Goal: Task Accomplishment & Management: Use online tool/utility

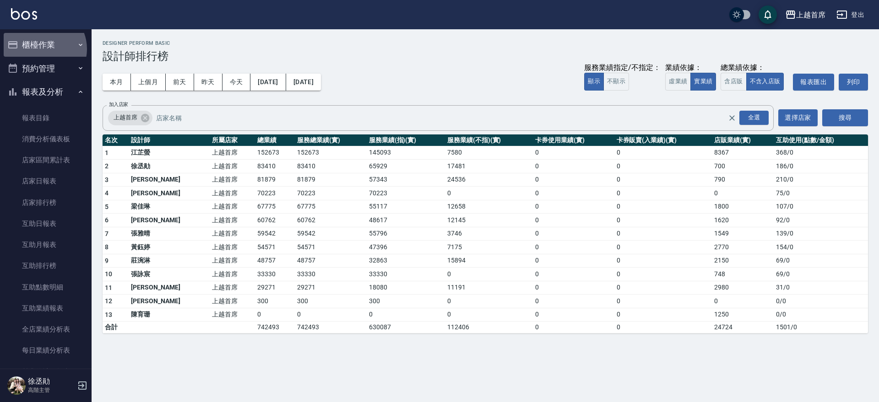
click at [42, 49] on button "櫃檯作業" at bounding box center [46, 45] width 84 height 24
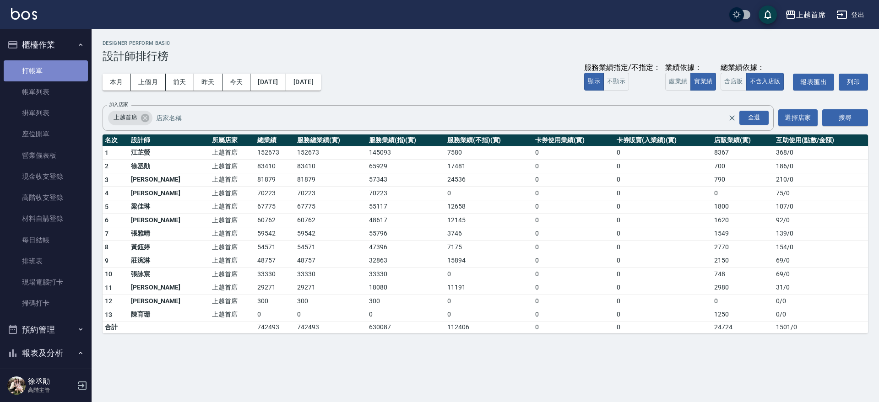
click at [49, 66] on link "打帳單" at bounding box center [46, 70] width 84 height 21
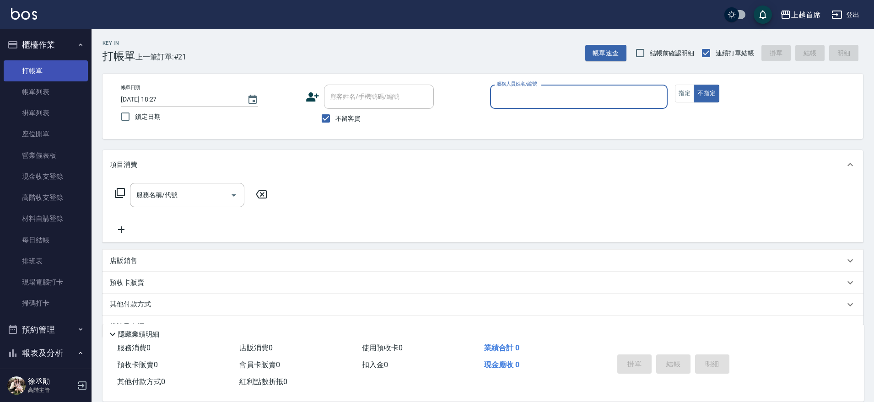
type input "8"
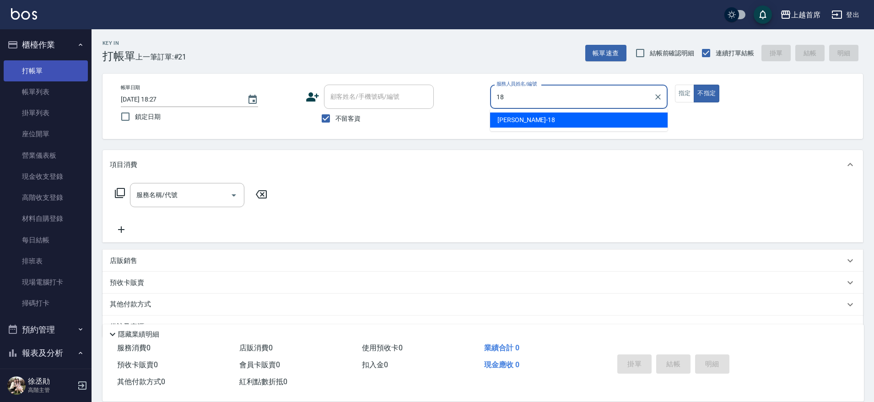
type input "Linda-18"
type button "false"
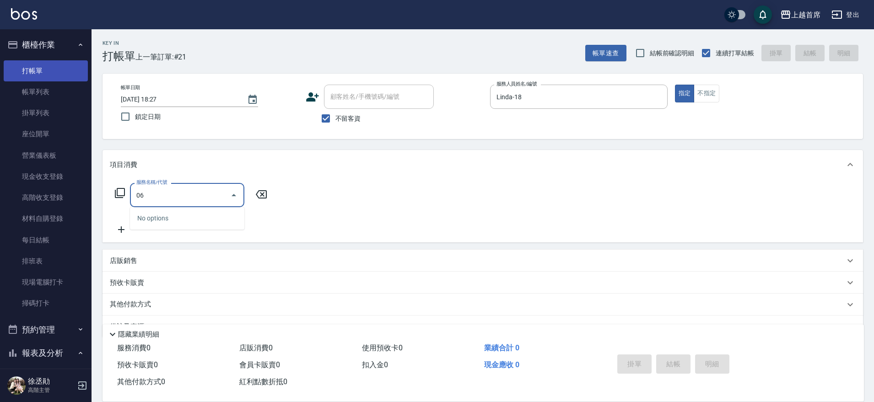
type input "0"
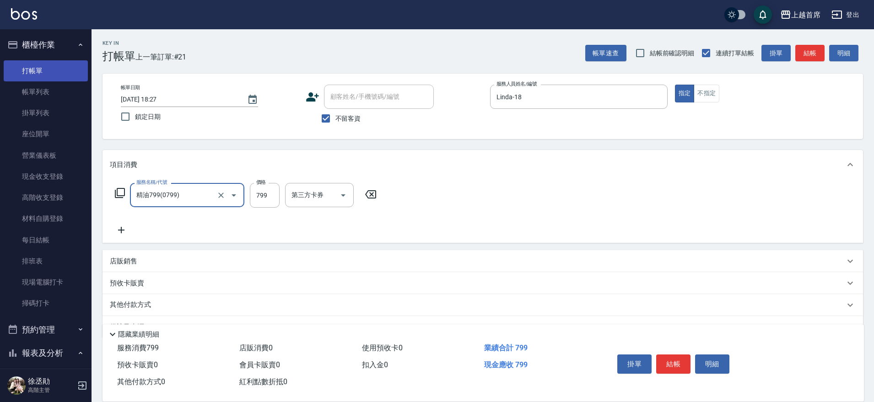
type input "精油799(0799)"
type input "699"
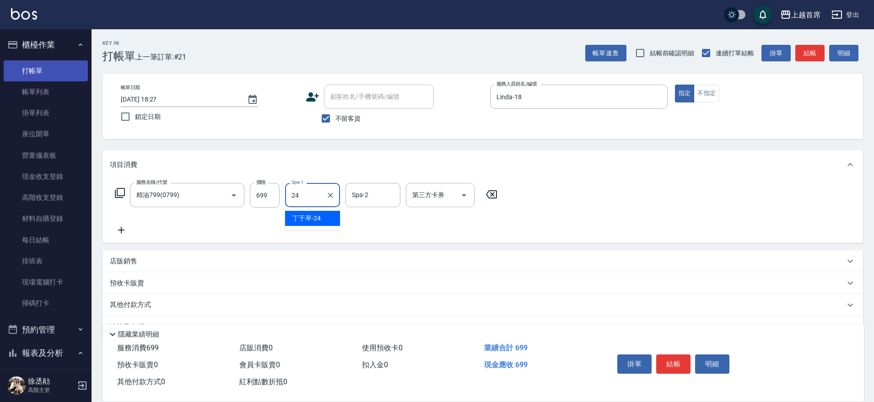
type input "[PERSON_NAME]-24"
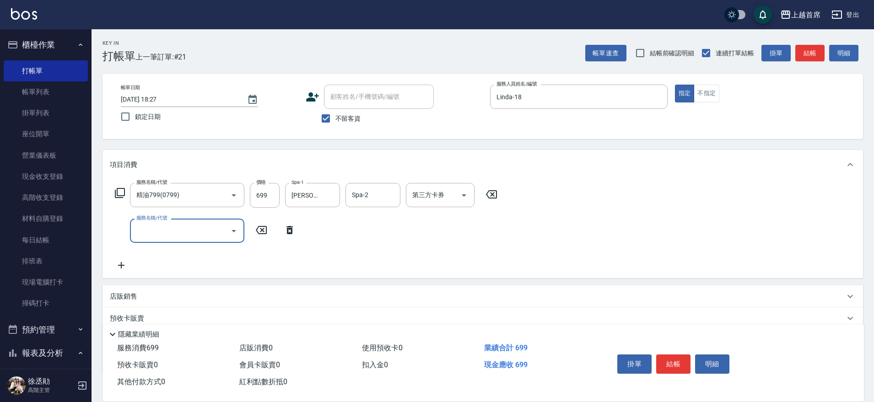
click at [119, 191] on icon at bounding box center [119, 193] width 11 height 11
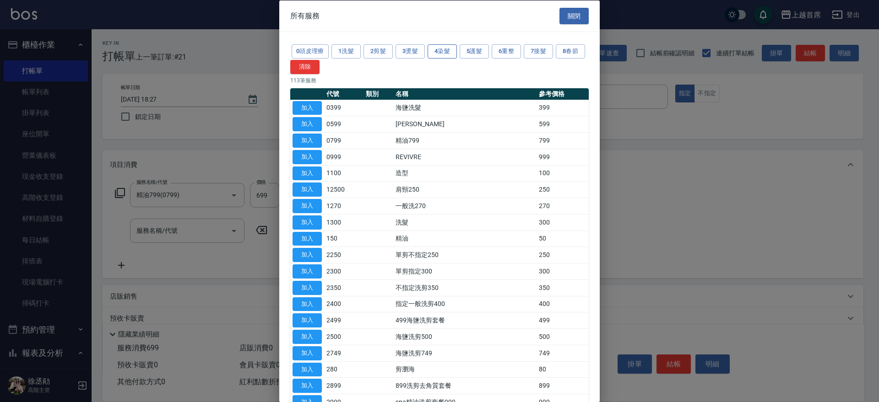
click at [443, 56] on button "4染髮" at bounding box center [441, 51] width 29 height 14
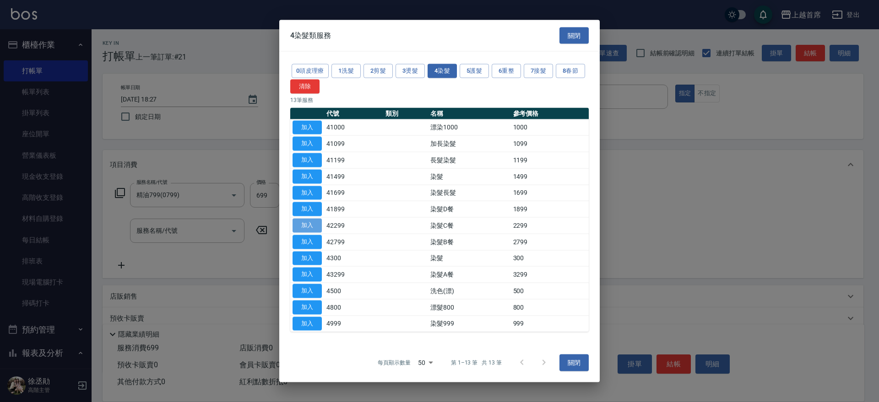
click at [303, 227] on button "加入" at bounding box center [306, 226] width 29 height 14
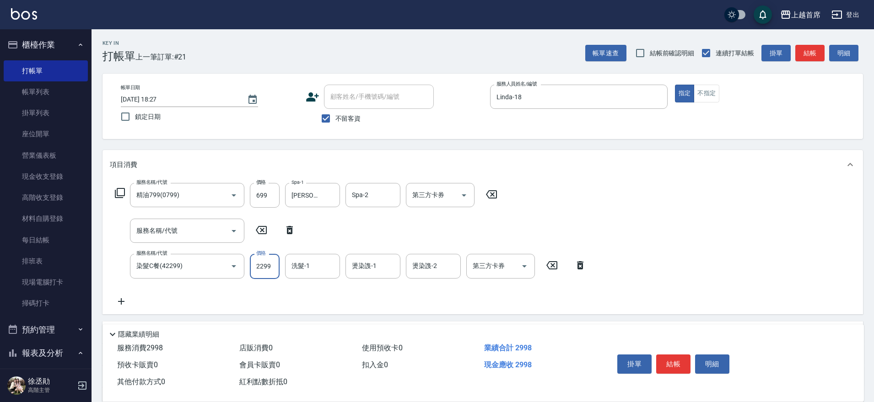
drag, startPoint x: 263, startPoint y: 267, endPoint x: 258, endPoint y: 262, distance: 7.4
click at [262, 266] on input "2299" at bounding box center [265, 266] width 30 height 25
click at [460, 194] on icon "Open" at bounding box center [464, 195] width 11 height 11
type input "2301"
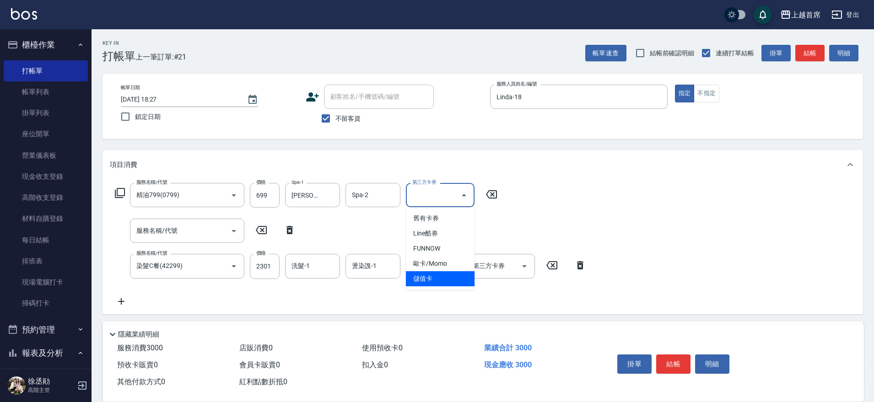
click at [439, 277] on span "儲值卡" at bounding box center [440, 278] width 69 height 15
type input "儲值卡"
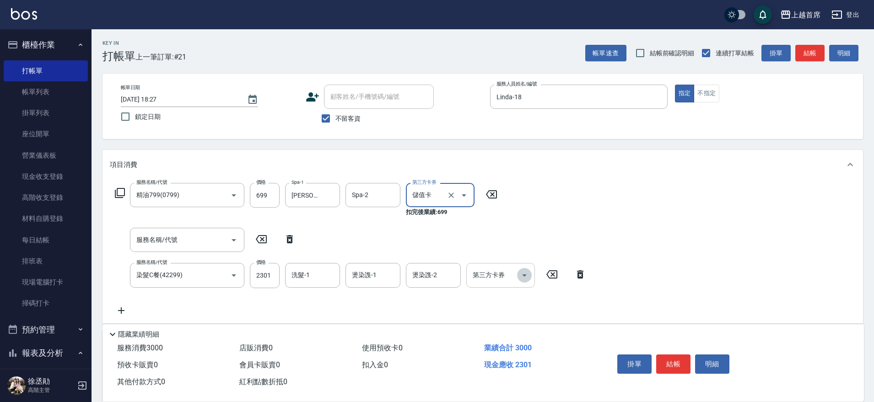
click at [523, 279] on icon "Open" at bounding box center [524, 275] width 11 height 11
click at [522, 275] on icon "Open" at bounding box center [524, 275] width 11 height 11
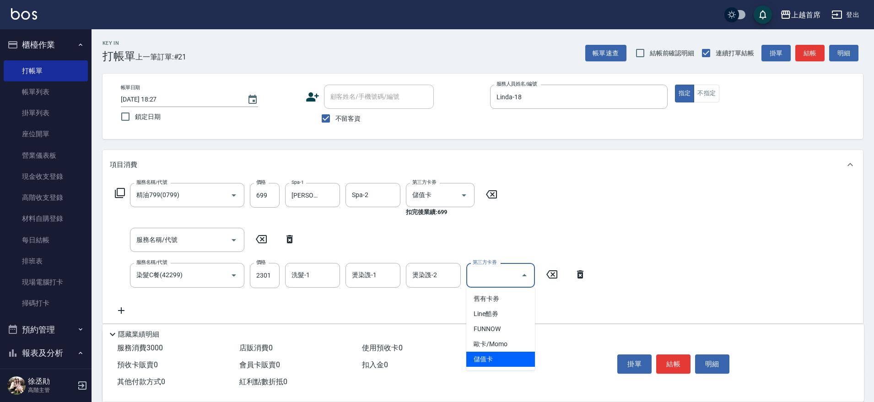
click at [478, 361] on span "儲值卡" at bounding box center [500, 359] width 69 height 15
type input "儲值卡"
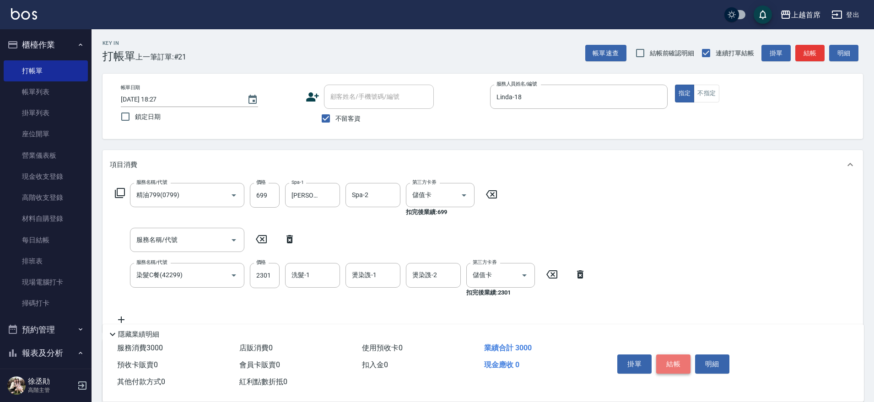
click at [668, 361] on button "結帳" at bounding box center [673, 364] width 34 height 19
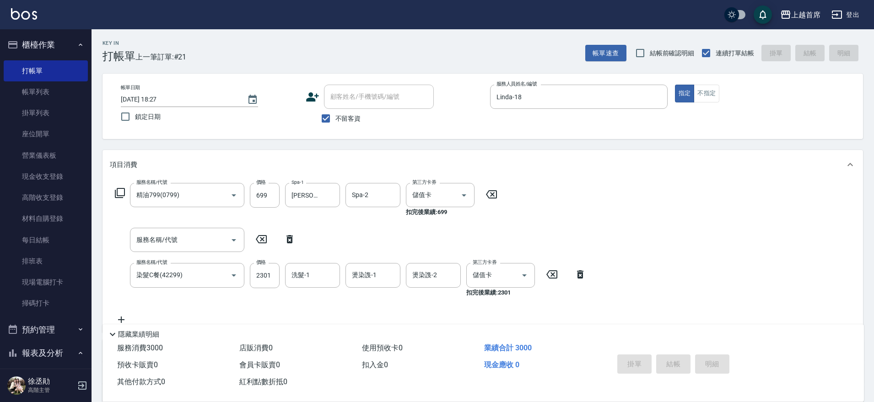
type input "[DATE] 18:30"
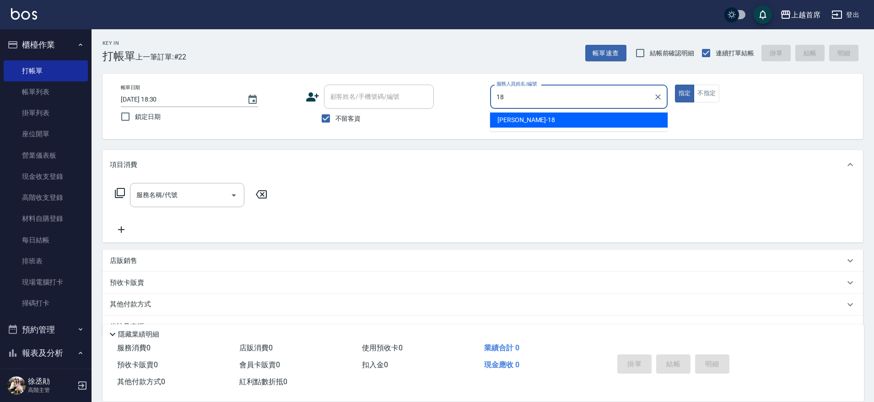
type input "Linda-18"
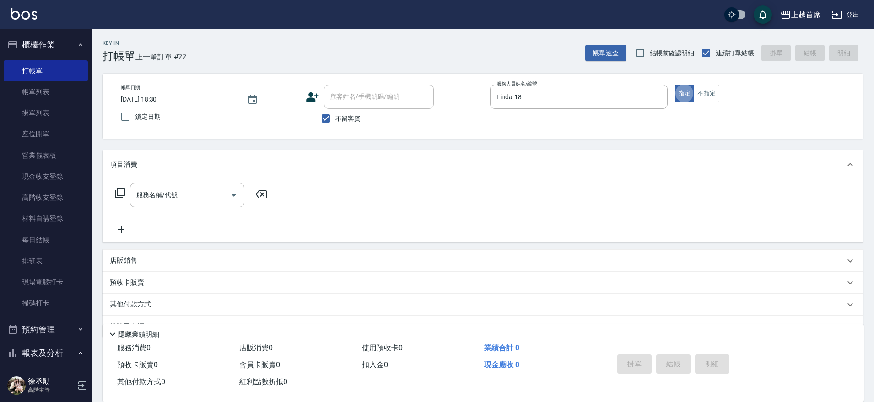
type button "true"
click at [121, 194] on icon at bounding box center [119, 193] width 11 height 11
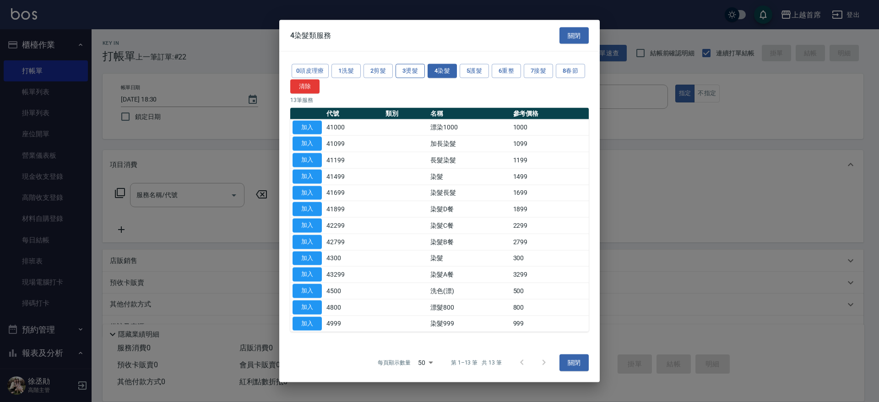
click at [404, 69] on button "3燙髮" at bounding box center [409, 71] width 29 height 14
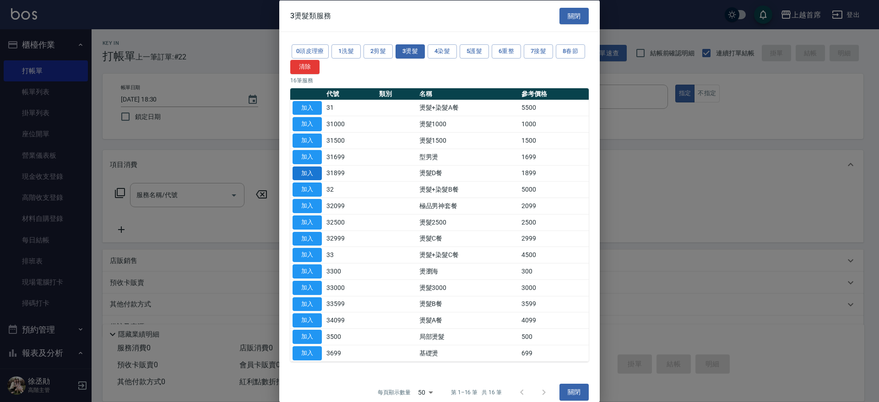
click at [306, 180] on button "加入" at bounding box center [306, 173] width 29 height 14
type input "燙髮D餐(31899)"
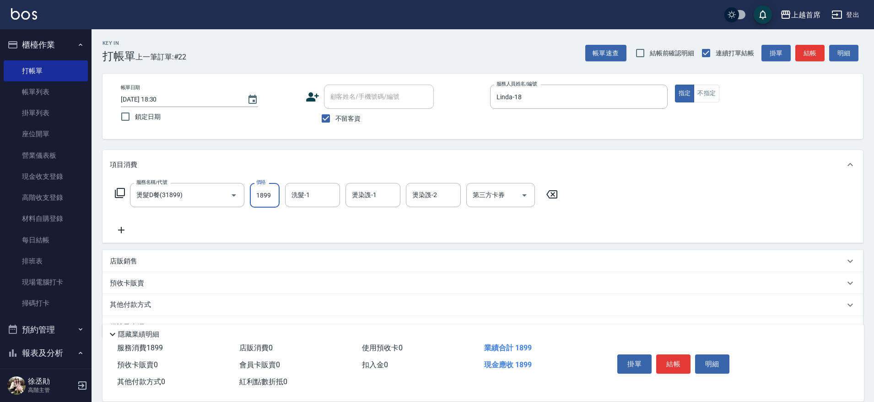
click at [276, 196] on input "1899" at bounding box center [265, 195] width 30 height 25
type input "1499"
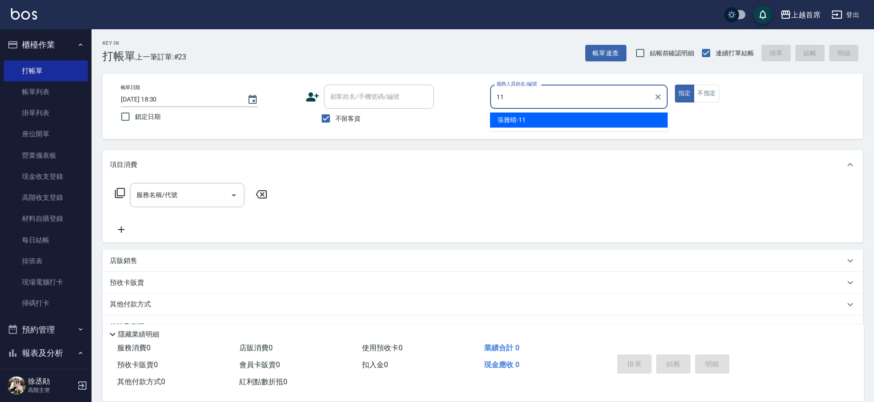
type input "[PERSON_NAME]-11"
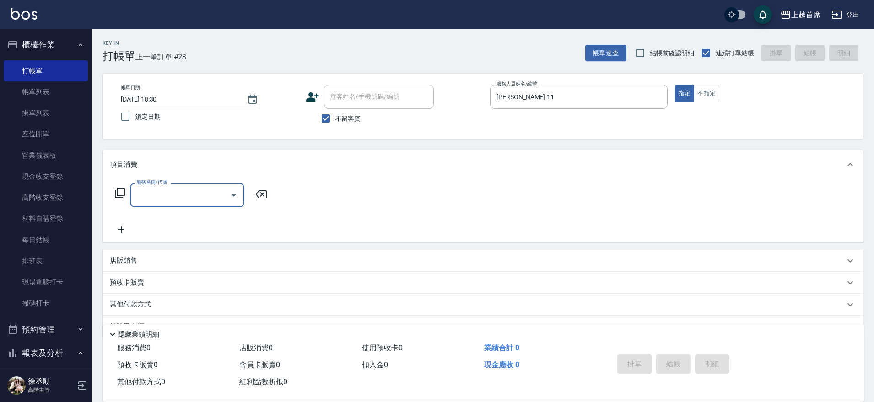
click at [119, 194] on icon at bounding box center [119, 193] width 11 height 11
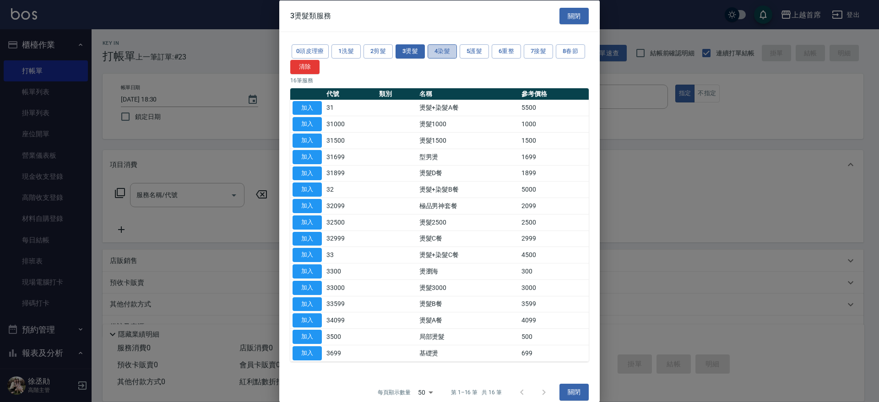
click at [441, 52] on button "4染髮" at bounding box center [441, 51] width 29 height 14
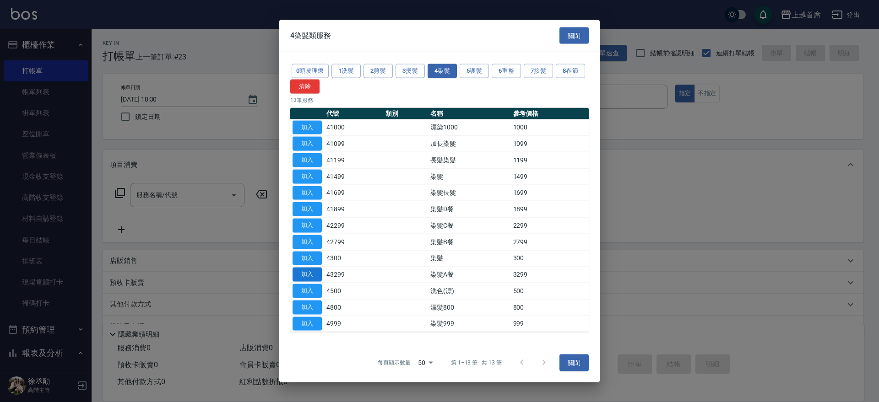
click at [305, 271] on button "加入" at bounding box center [306, 275] width 29 height 14
type input "染髮A餐(43299)"
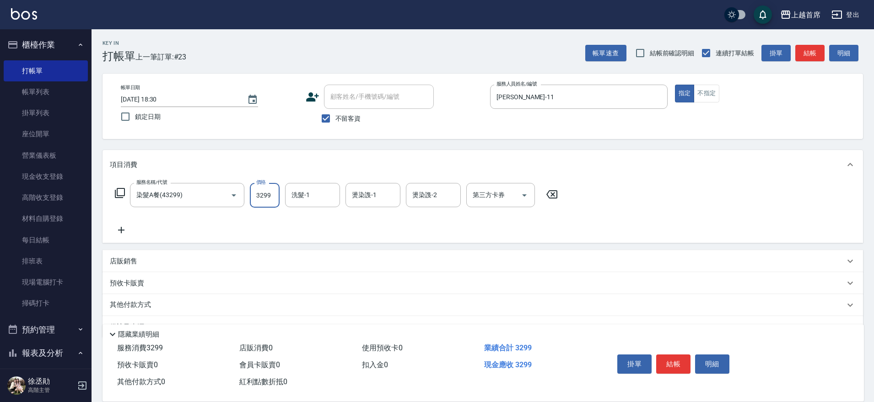
click at [269, 191] on input "3299" at bounding box center [265, 195] width 30 height 25
type input "4399"
type input "[PERSON_NAME]-20"
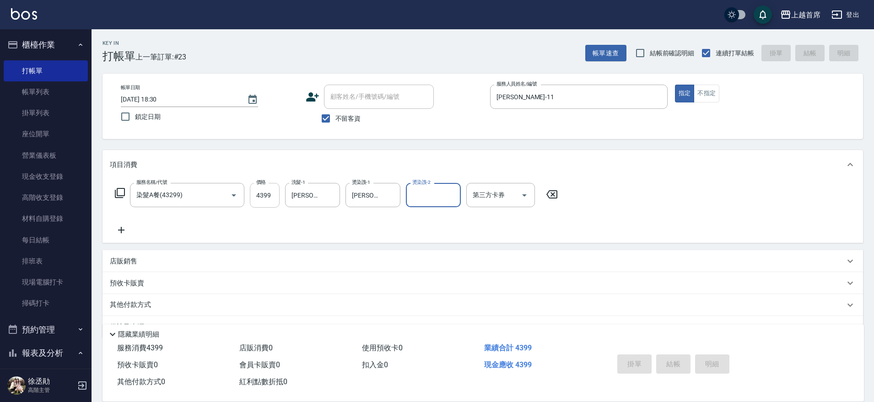
type input "[DATE] 18:31"
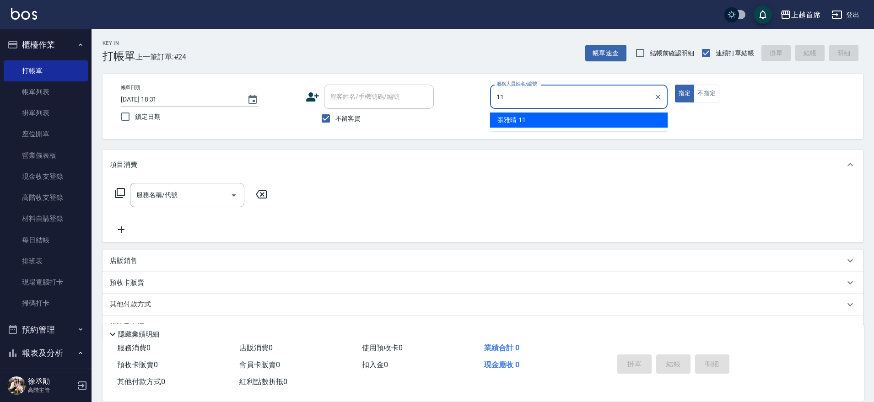
type input "[PERSON_NAME]-11"
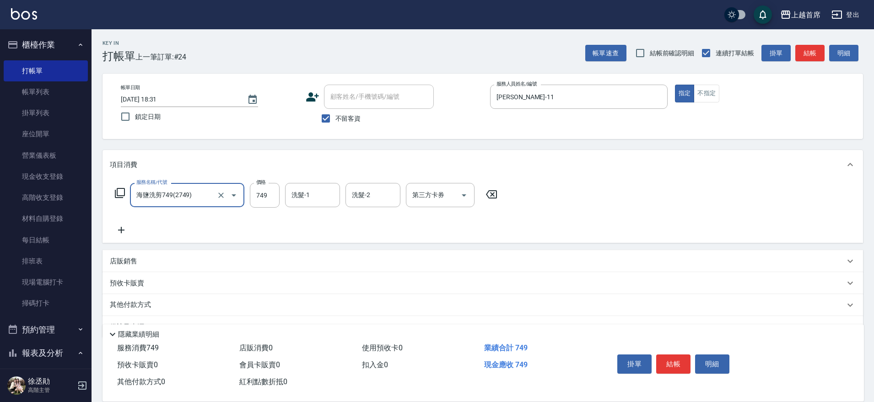
type input "海鹽洗剪749(2749)"
type input "749"
type input "[PERSON_NAME]-20"
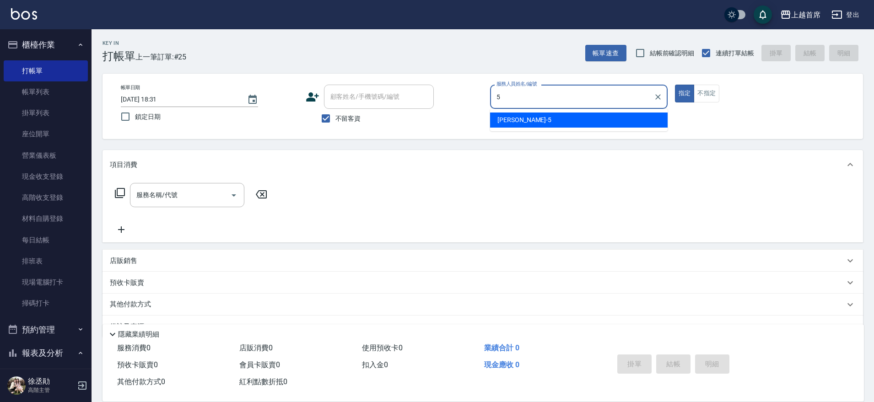
type input "[PERSON_NAME]-5"
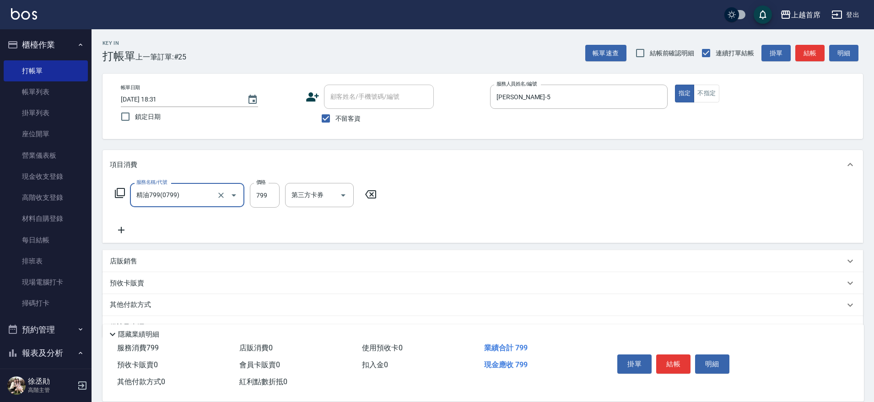
type input "精油799(0799)"
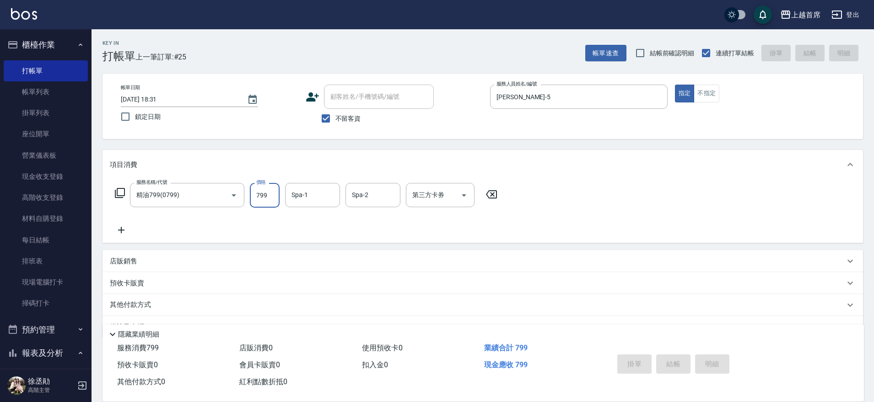
type input "[DATE] 18:32"
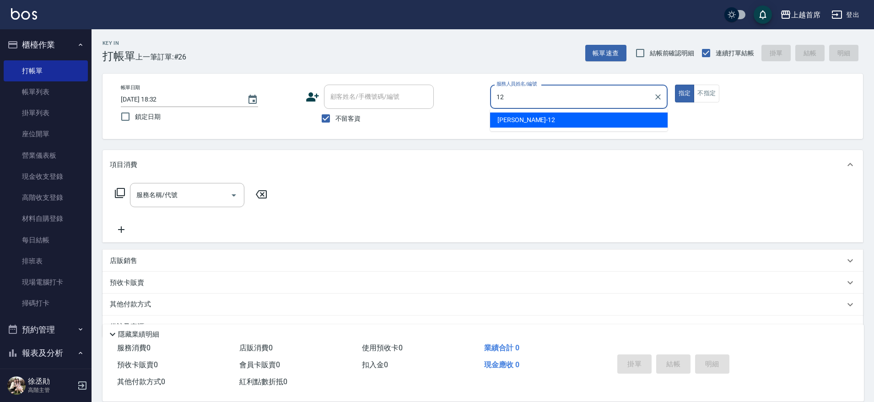
type input "[PERSON_NAME]-12"
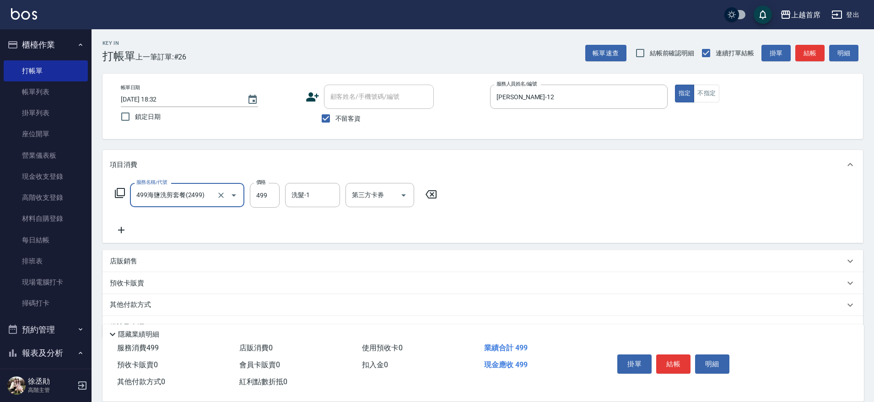
type input "499海鹽洗剪套餐(2499)"
click at [123, 192] on icon at bounding box center [119, 193] width 11 height 11
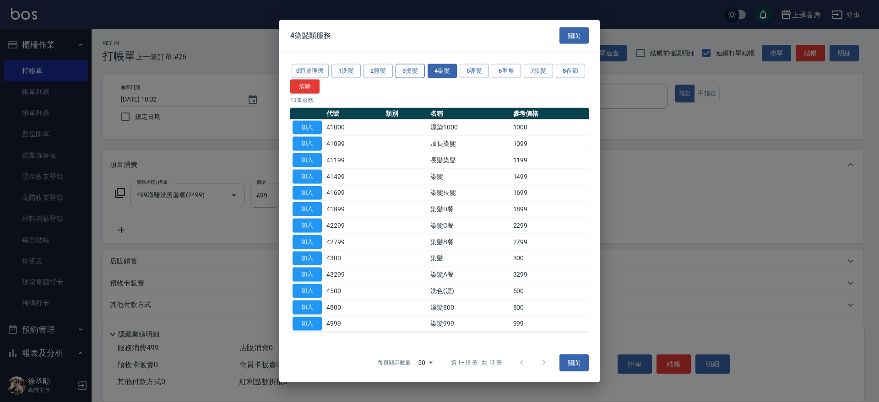
click at [411, 73] on button "3燙髮" at bounding box center [409, 71] width 29 height 14
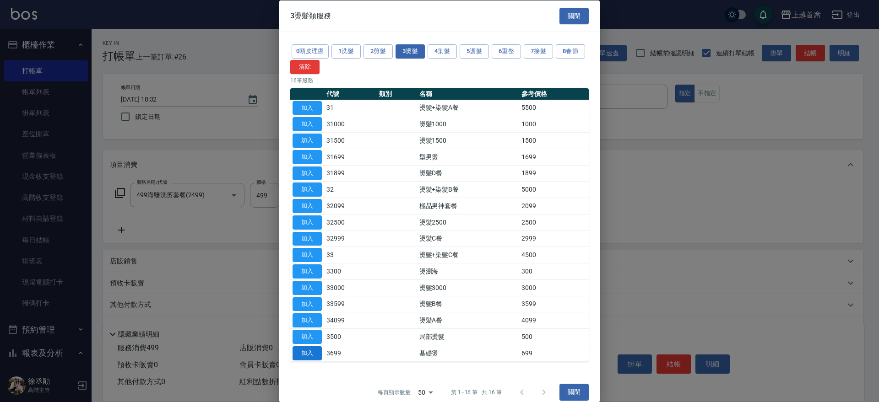
click at [312, 357] on button "加入" at bounding box center [306, 353] width 29 height 14
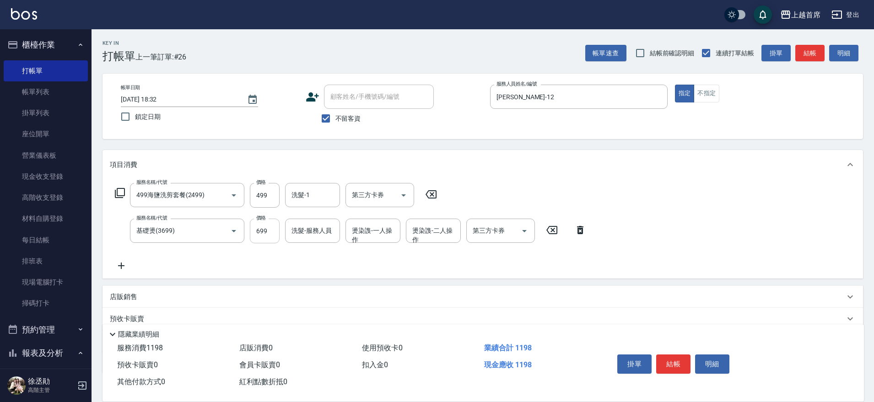
click at [264, 232] on input "699" at bounding box center [265, 231] width 30 height 25
type input "800"
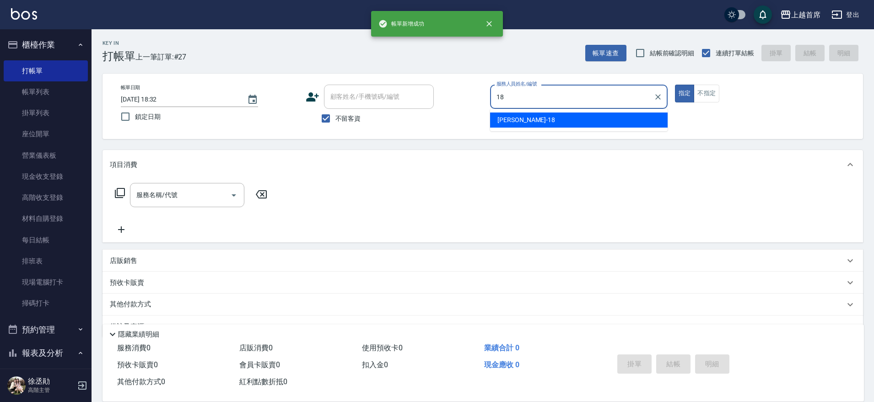
type input "Linda-18"
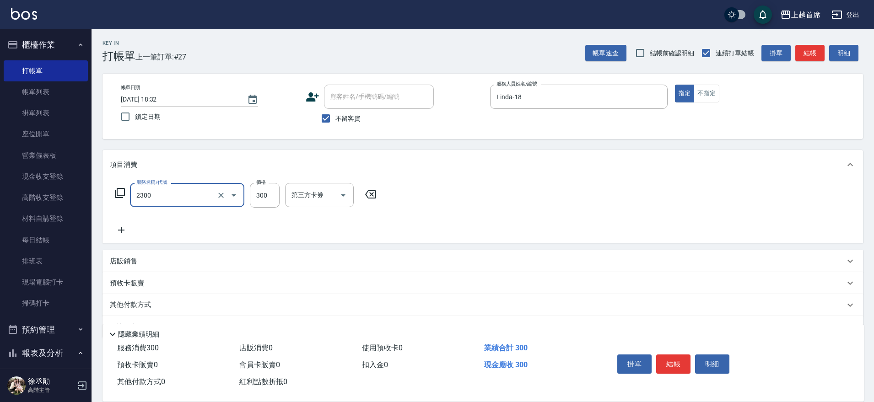
type input "單剪指定300(2300)"
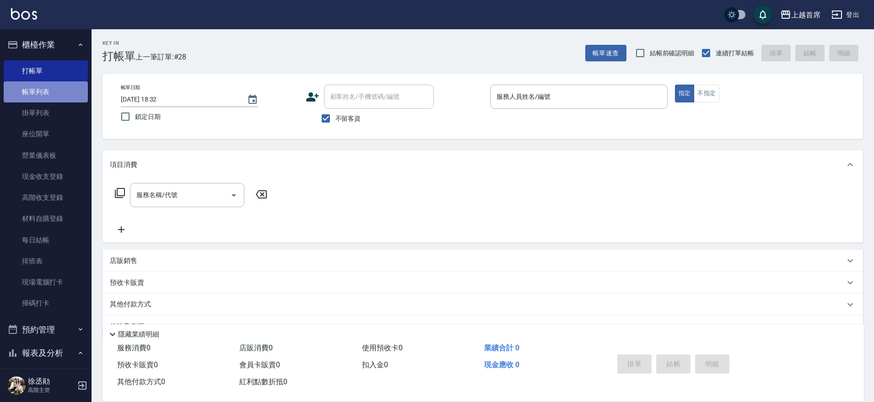
click at [46, 94] on link "帳單列表" at bounding box center [46, 91] width 84 height 21
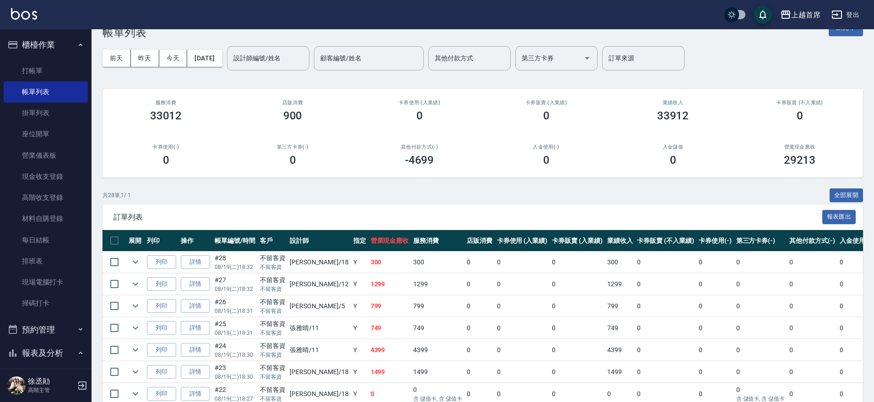
scroll to position [57, 0]
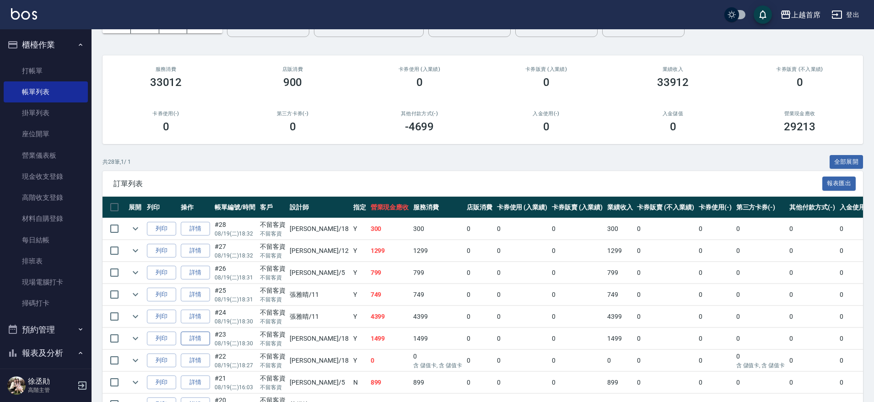
click at [196, 340] on link "詳情" at bounding box center [195, 339] width 29 height 14
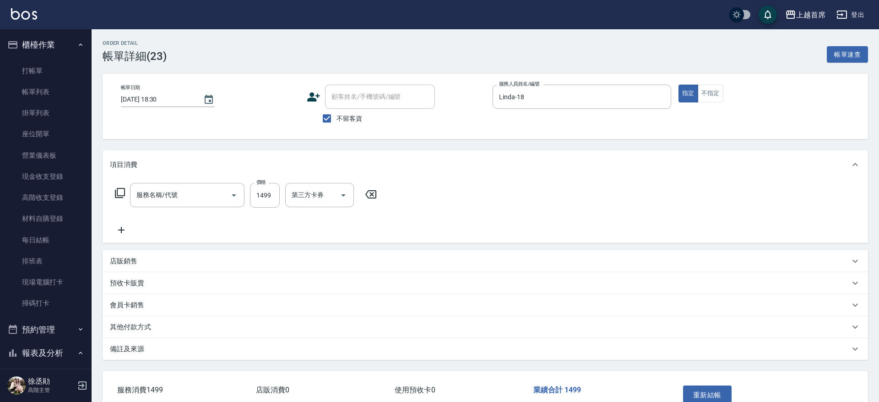
type input "[DATE] 18:30"
checkbox input "true"
type input "Linda-18"
type input "燙髮D餐(31899)"
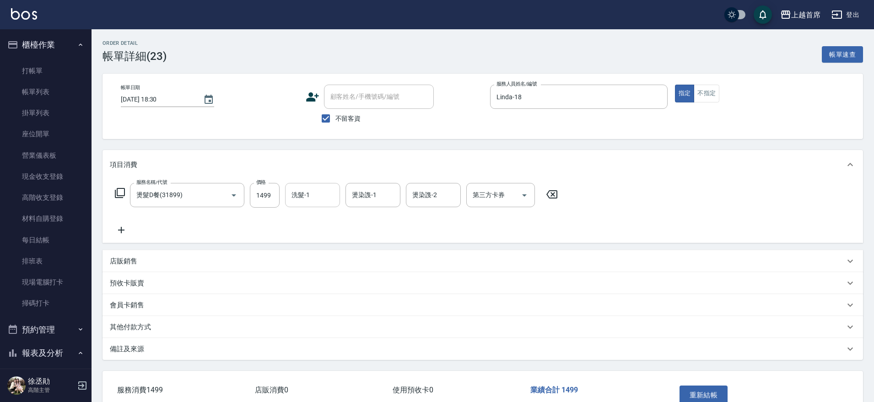
click at [318, 192] on input "洗髮-1" at bounding box center [312, 195] width 47 height 16
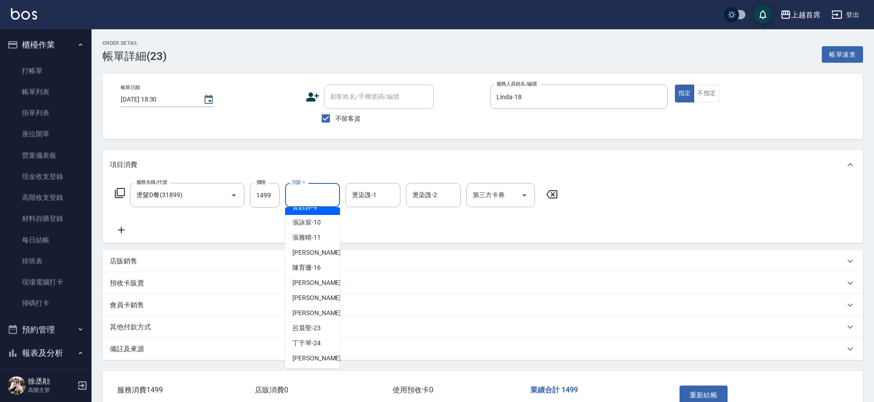
scroll to position [163, 0]
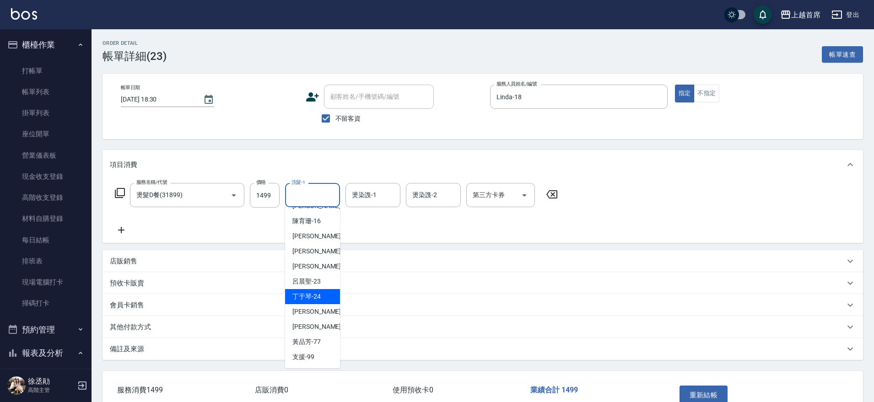
click at [317, 293] on span "[PERSON_NAME]-24" at bounding box center [306, 297] width 28 height 10
type input "[PERSON_NAME]-24"
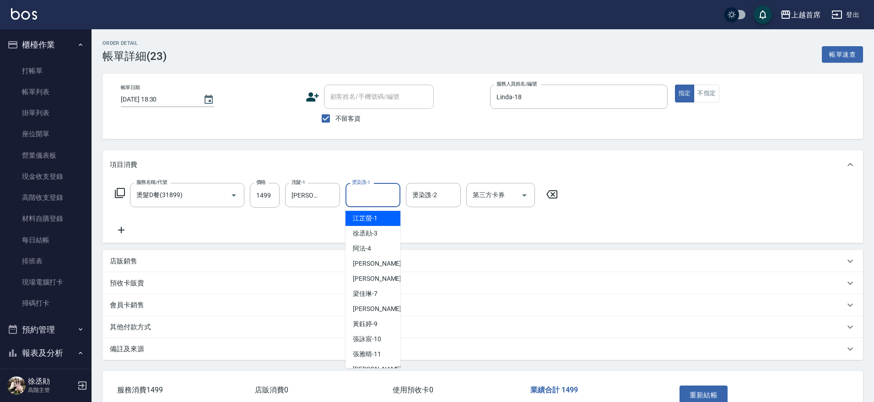
click at [371, 190] on div "燙染謢-1 燙染謢-1" at bounding box center [372, 195] width 55 height 24
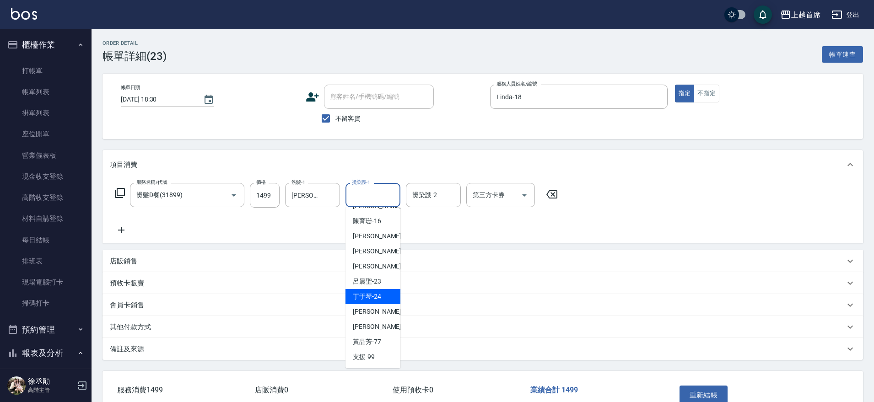
click at [362, 296] on span "[PERSON_NAME]-24" at bounding box center [367, 297] width 28 height 10
type input "[PERSON_NAME]-24"
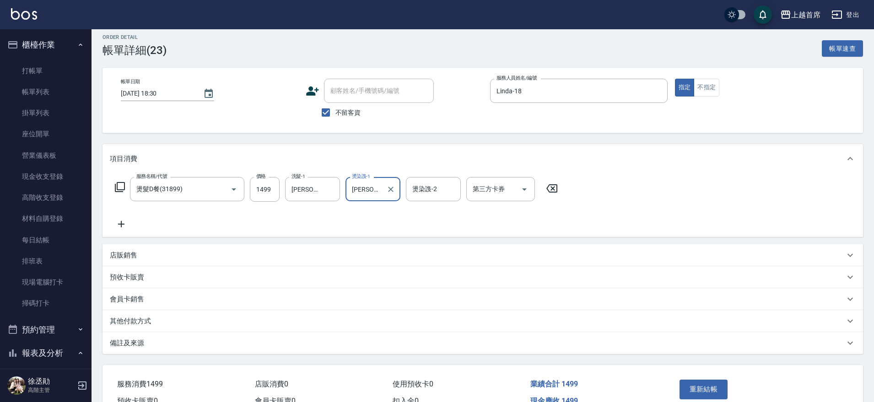
scroll to position [0, 0]
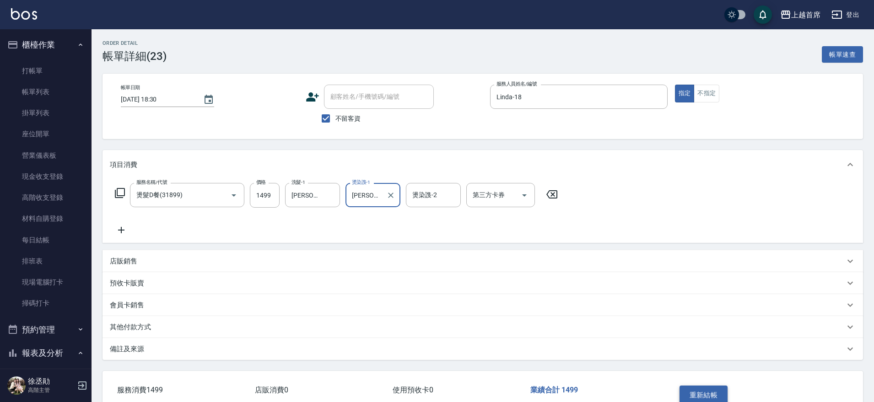
click at [701, 389] on button "重新結帳" at bounding box center [704, 395] width 49 height 19
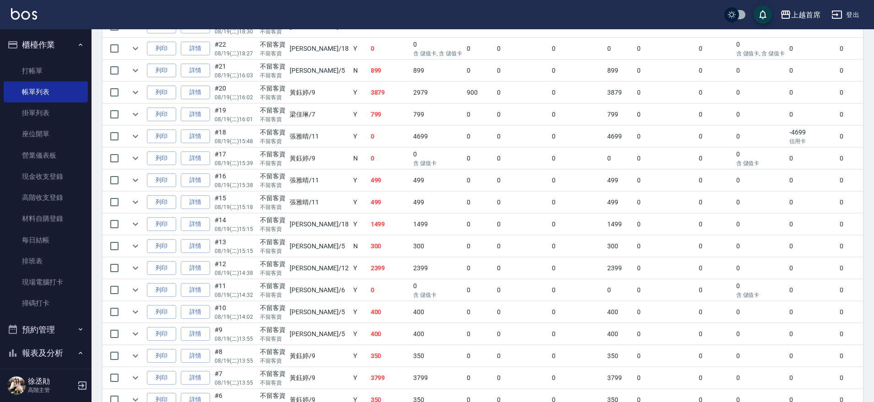
scroll to position [361, 0]
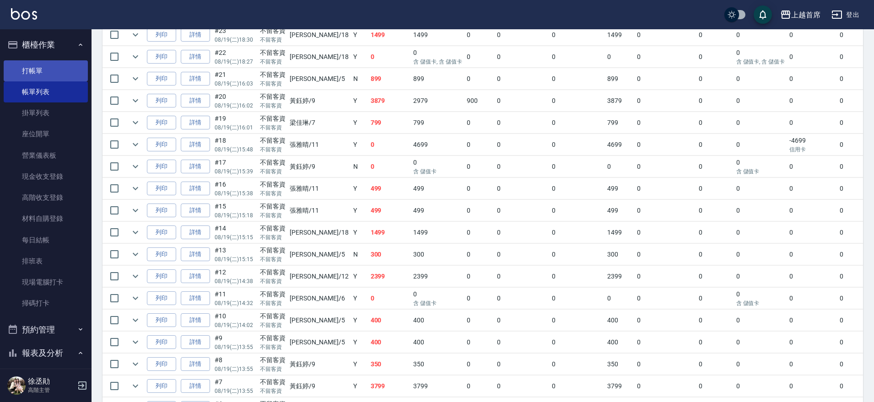
click at [39, 65] on link "打帳單" at bounding box center [46, 70] width 84 height 21
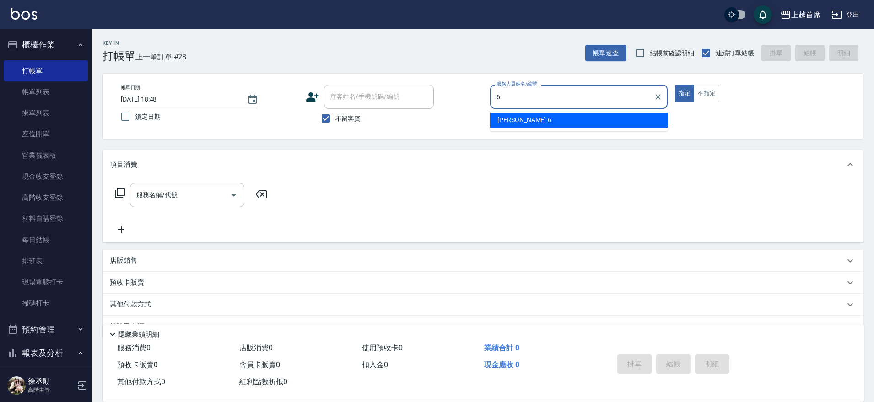
type input "Aki-6"
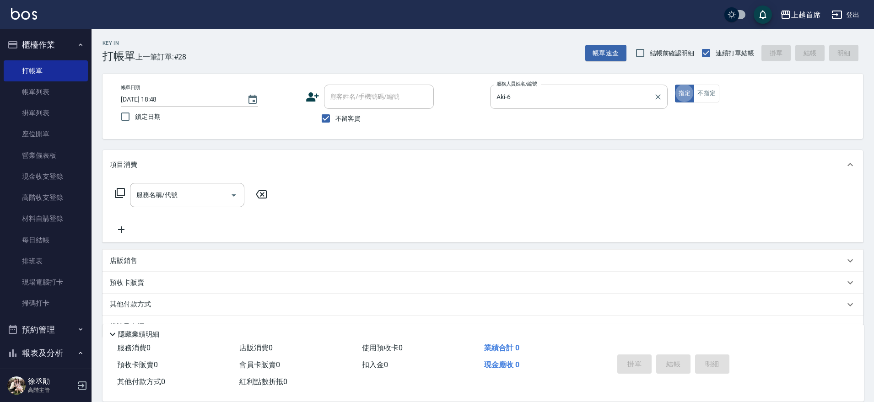
type button "true"
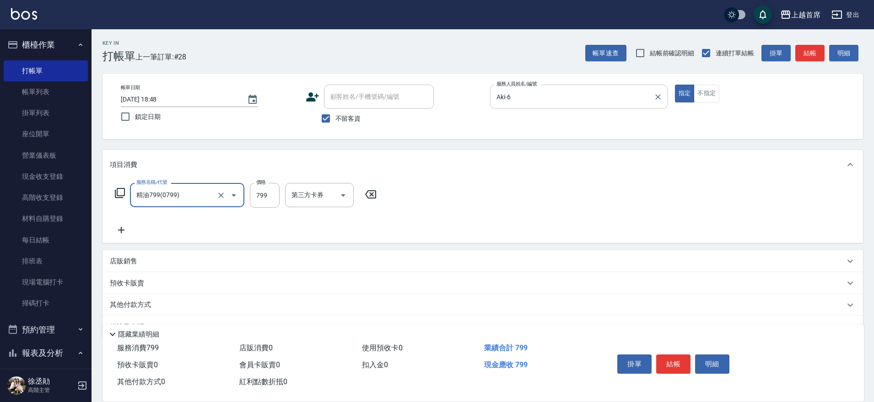
type input "精油799(0799)"
type input "760"
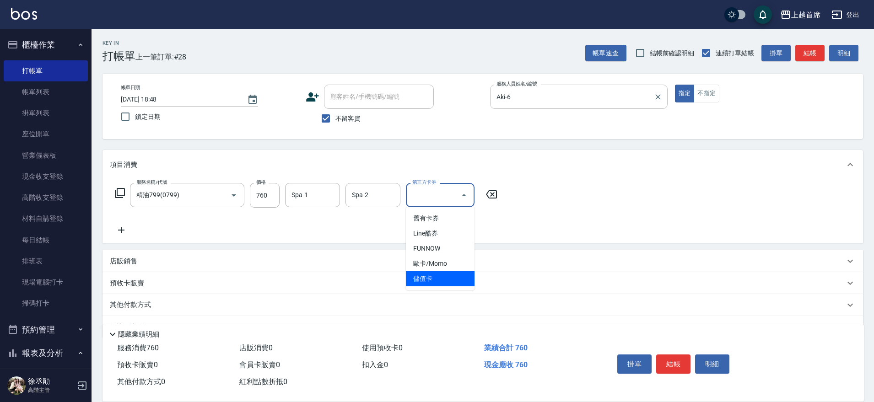
type input "儲值卡"
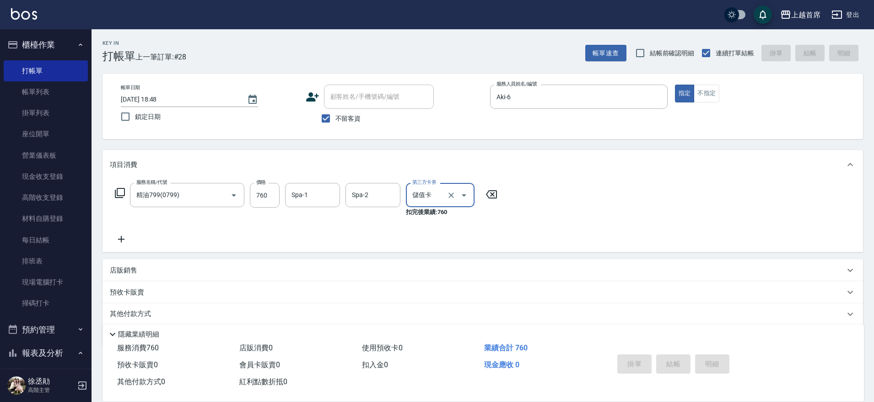
type input "[DATE] 19:04"
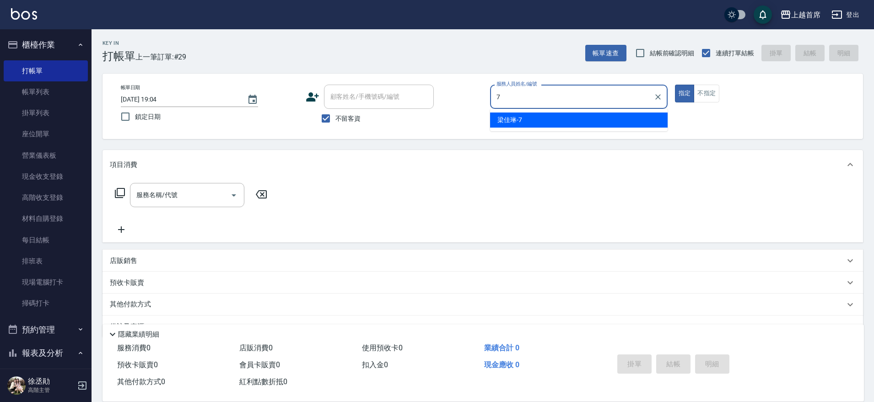
type input "[PERSON_NAME]-7"
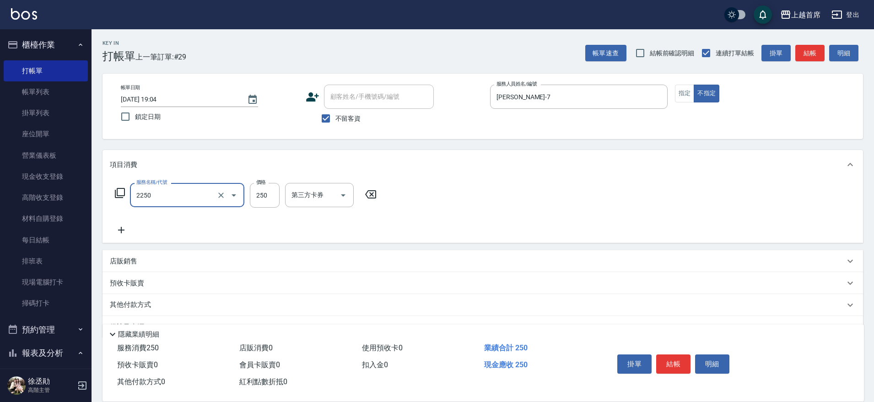
type input "單剪不指定250(2250)"
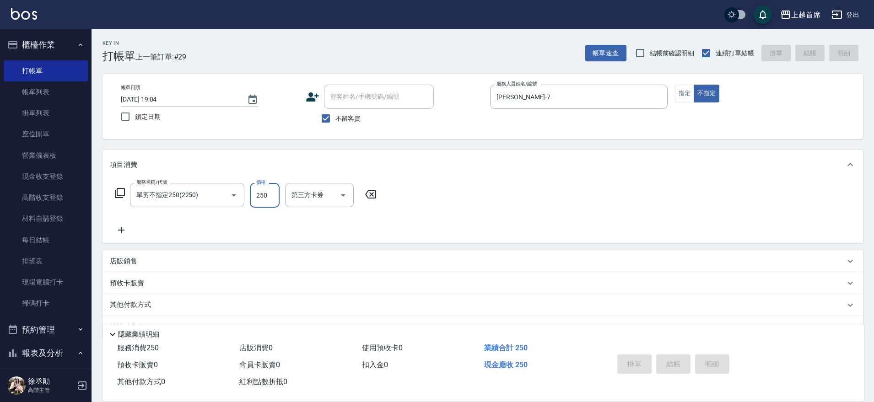
type input "[DATE] 19:09"
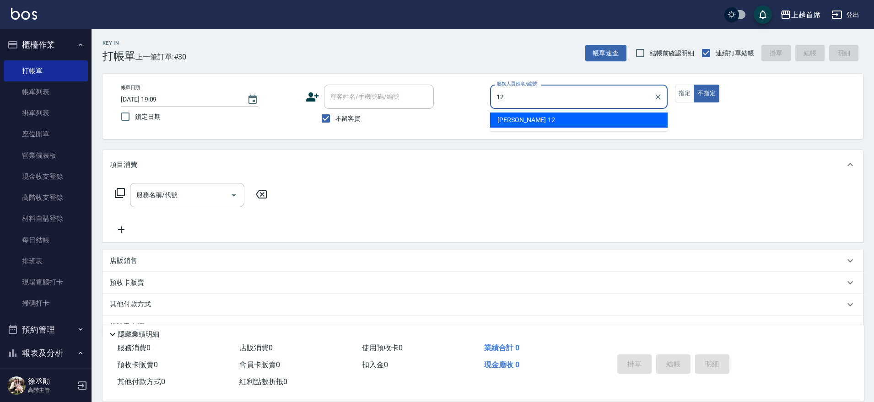
type input "[PERSON_NAME]-12"
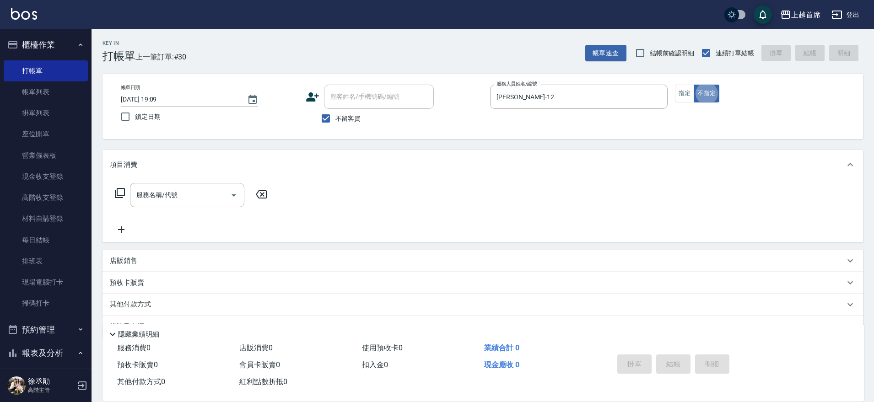
type button "false"
click at [122, 188] on icon at bounding box center [119, 193] width 11 height 11
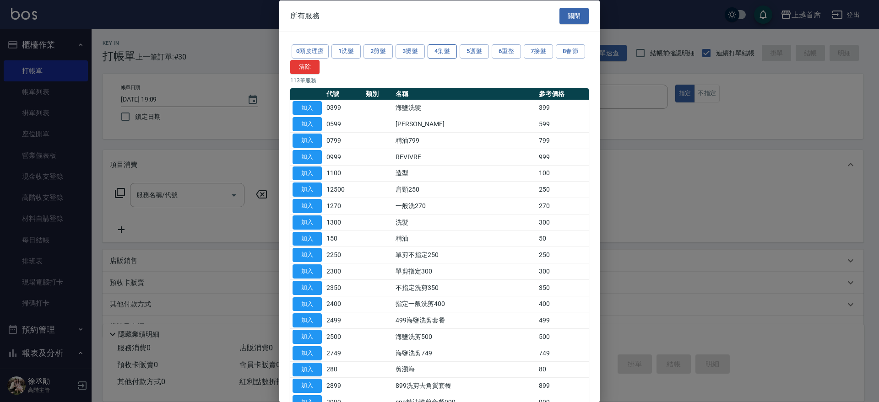
click at [453, 51] on button "4染髮" at bounding box center [441, 51] width 29 height 14
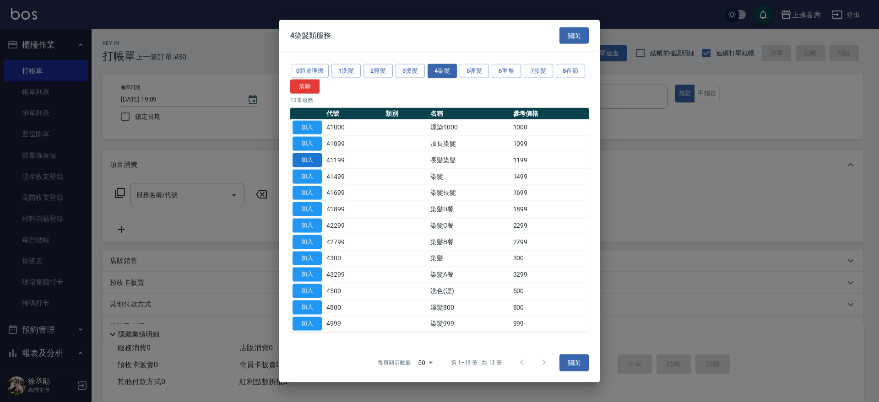
click at [318, 159] on button "加入" at bounding box center [306, 160] width 29 height 14
type input "長髮染髮(41199)"
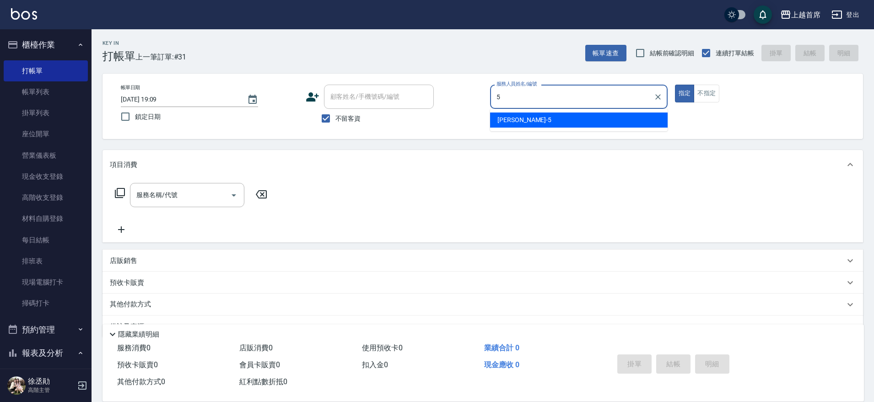
type input "[PERSON_NAME]-5"
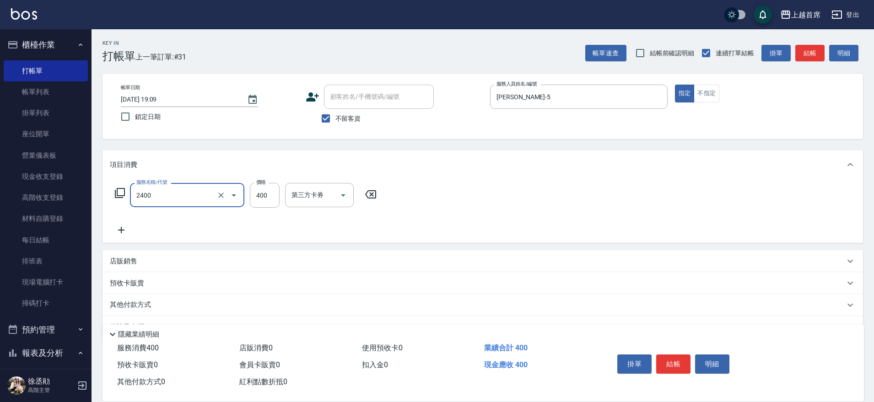
type input "指定一般洗剪400(2400)"
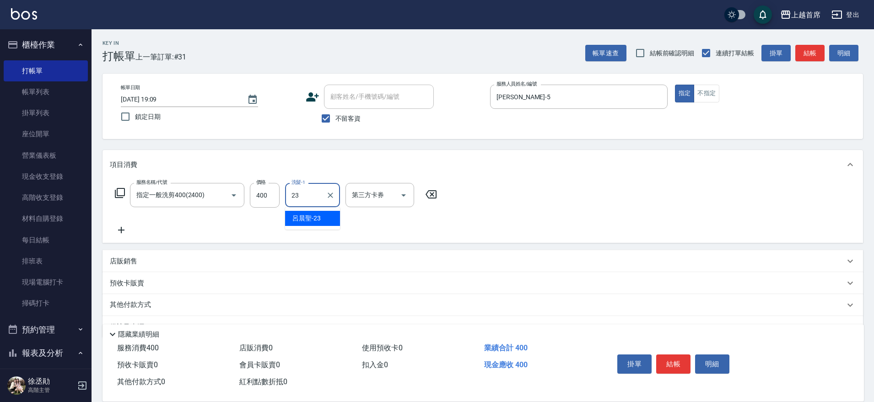
type input "[PERSON_NAME]-23"
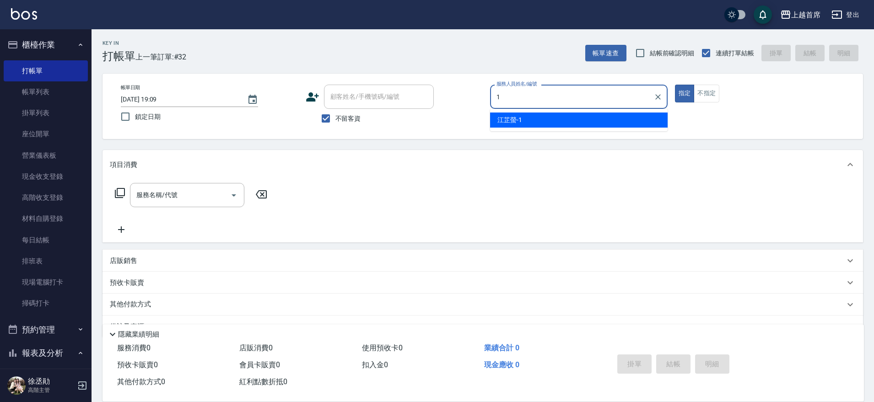
type input "[PERSON_NAME]-1"
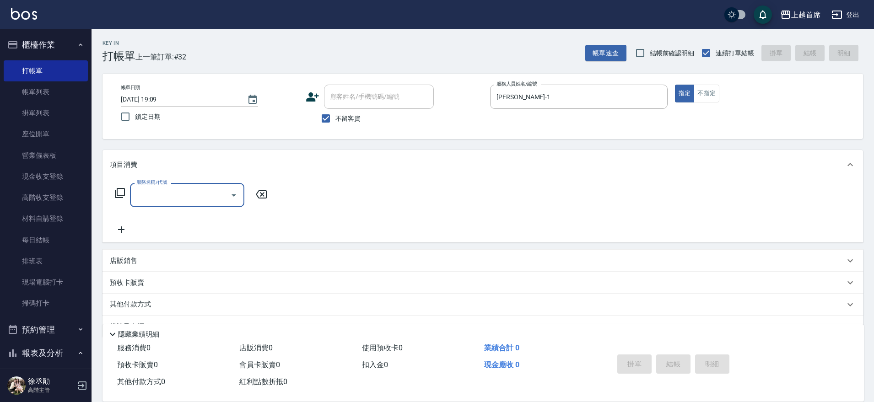
click at [173, 262] on div "店販銷售" at bounding box center [477, 261] width 735 height 10
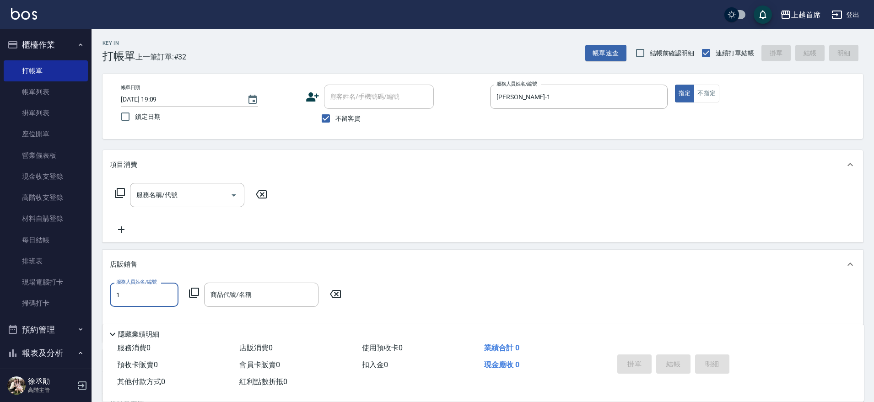
type input "[PERSON_NAME]-1"
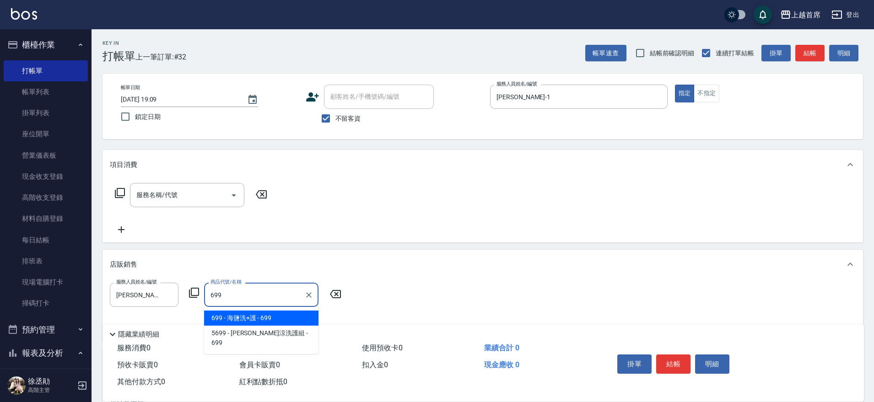
type input "海鹽洗+護"
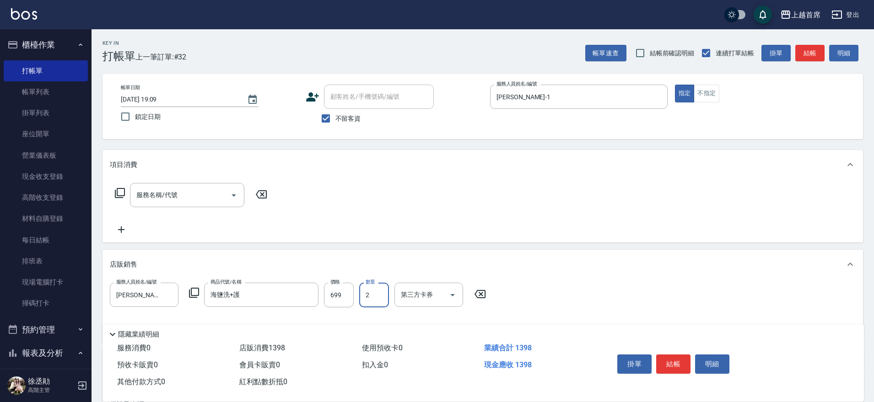
type input "2"
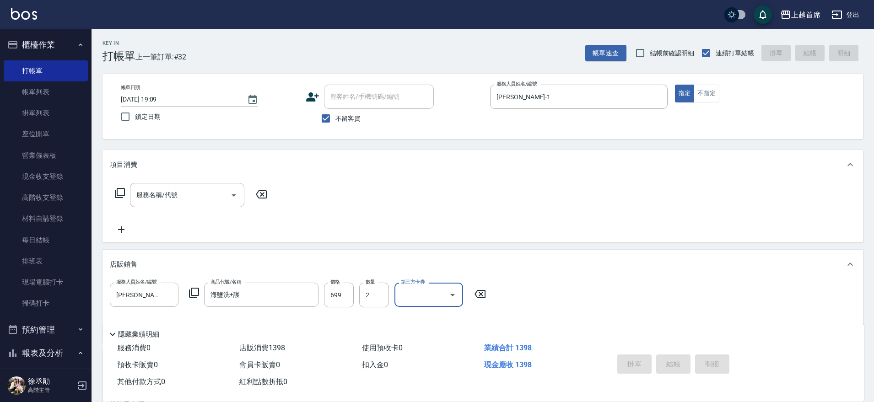
type input "[DATE] 19:51"
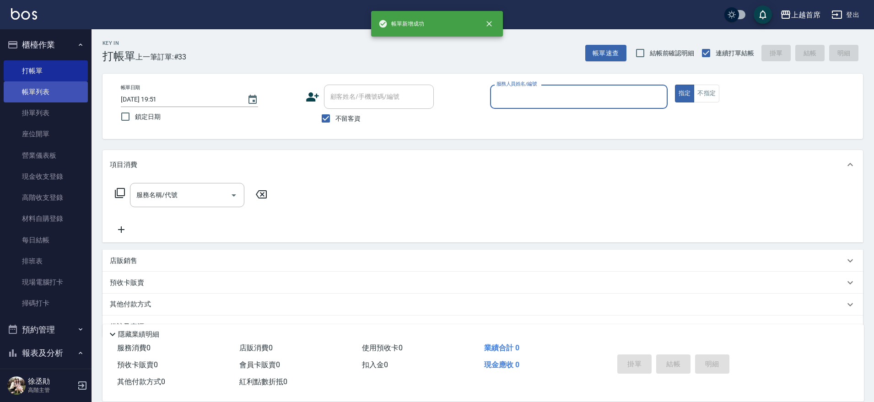
click at [65, 88] on link "帳單列表" at bounding box center [46, 91] width 84 height 21
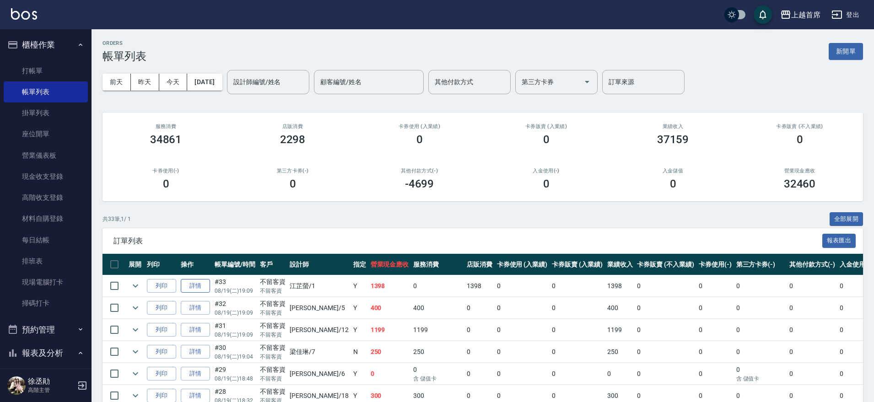
click at [202, 284] on link "詳情" at bounding box center [195, 286] width 29 height 14
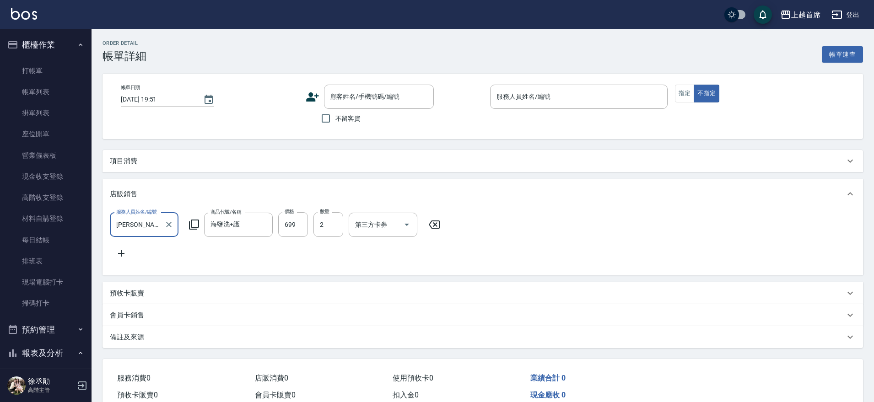
type input "[DATE] 19:09"
checkbox input "true"
type input "[PERSON_NAME]-1"
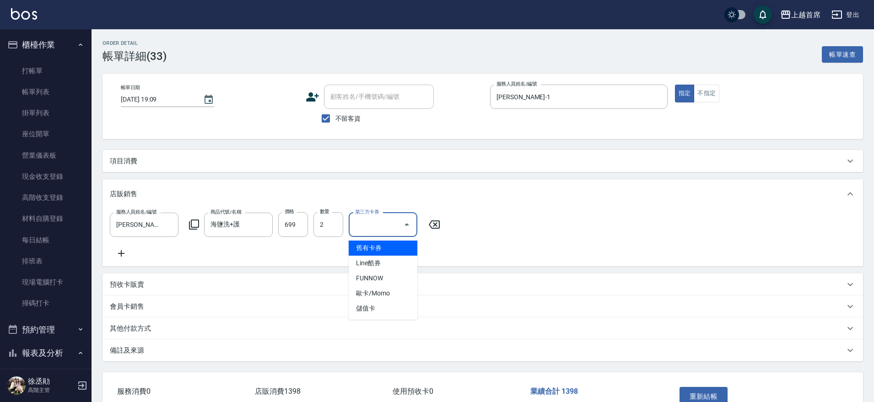
click at [362, 230] on input "第三方卡券" at bounding box center [376, 225] width 47 height 16
click at [403, 313] on span "儲值卡" at bounding box center [383, 308] width 69 height 15
type input "儲值卡"
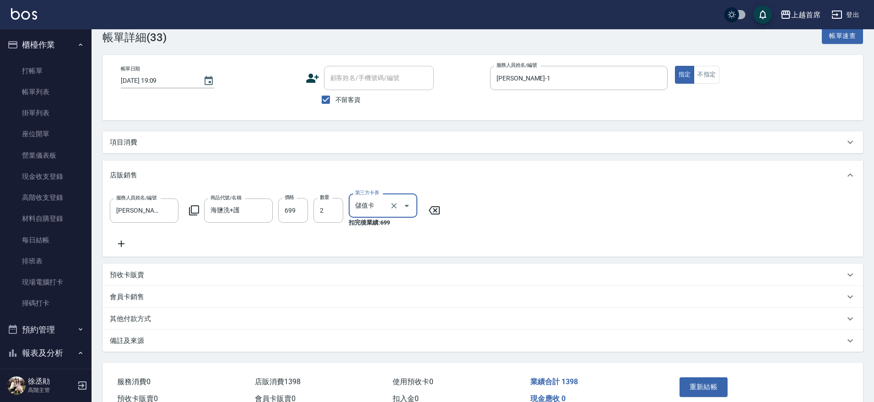
scroll to position [76, 0]
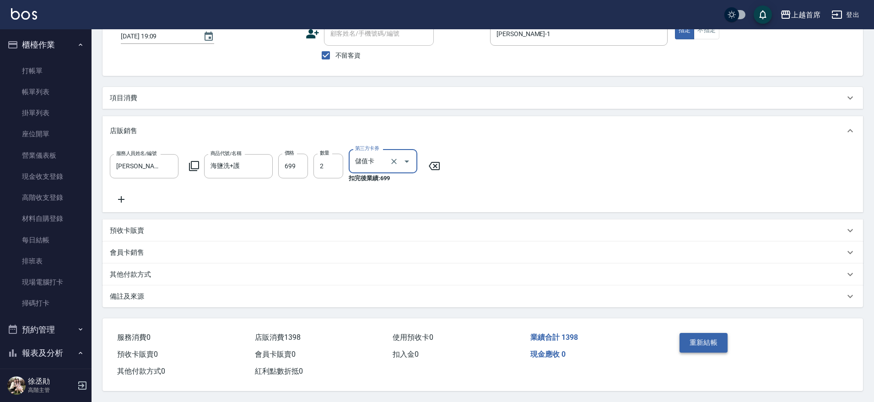
click at [703, 337] on button "重新結帳" at bounding box center [704, 342] width 49 height 19
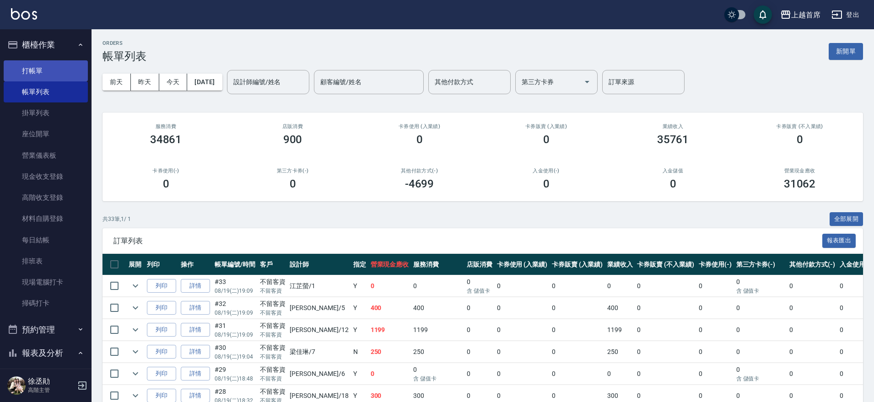
click at [43, 75] on link "打帳單" at bounding box center [46, 70] width 84 height 21
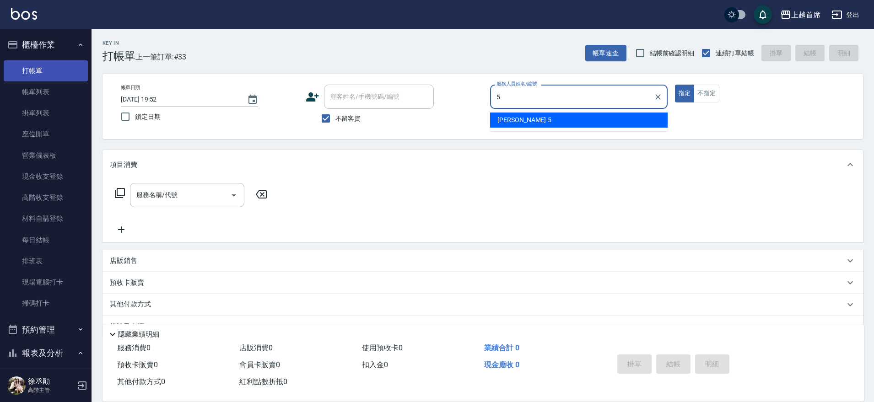
type input "[PERSON_NAME]-5"
type button "true"
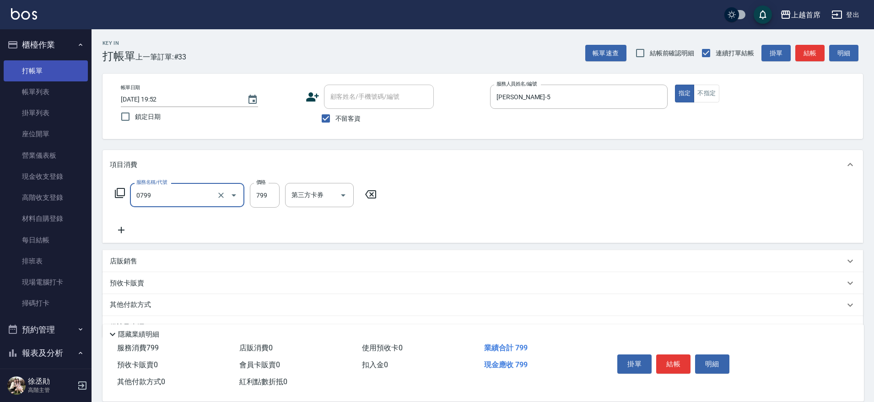
type input "精油799(0799)"
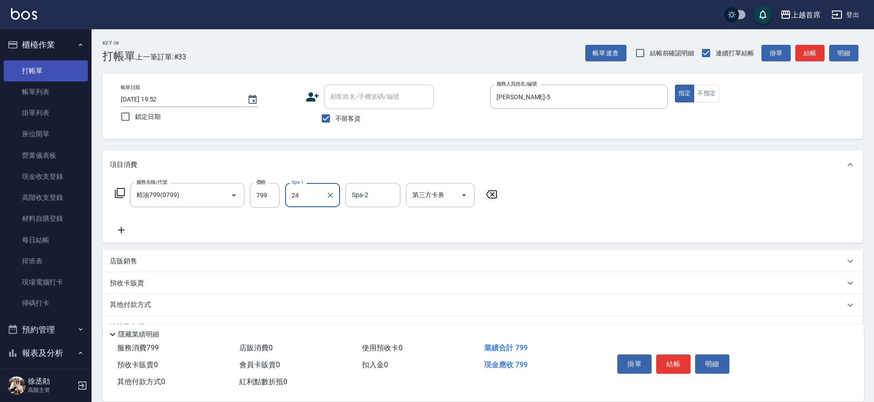
type input "[PERSON_NAME]-24"
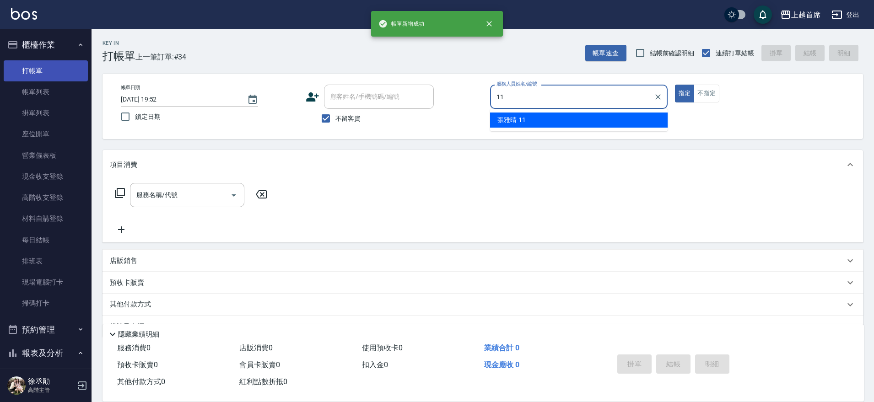
type input "[PERSON_NAME]-11"
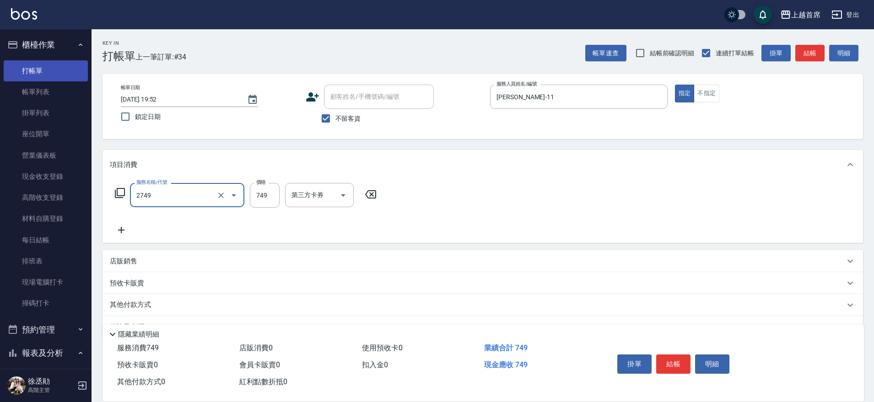
type input "海鹽洗剪749(2749)"
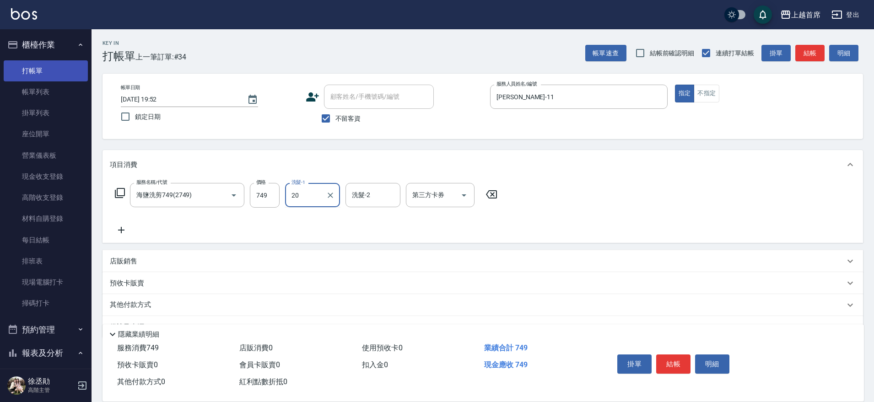
type input "[PERSON_NAME]-20"
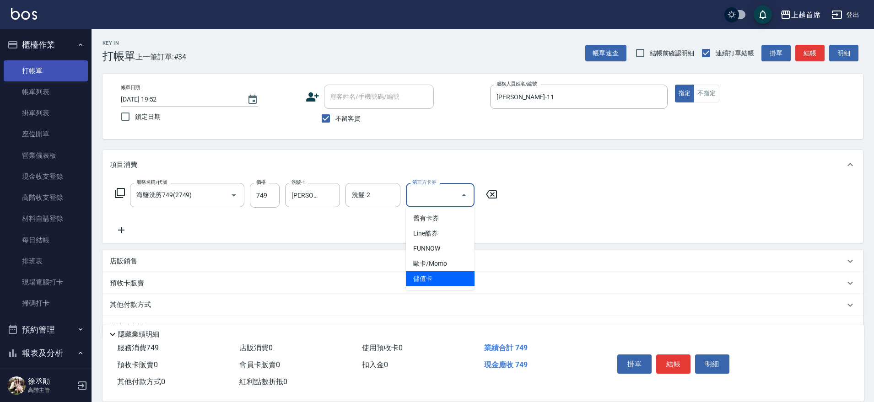
type input "儲值卡"
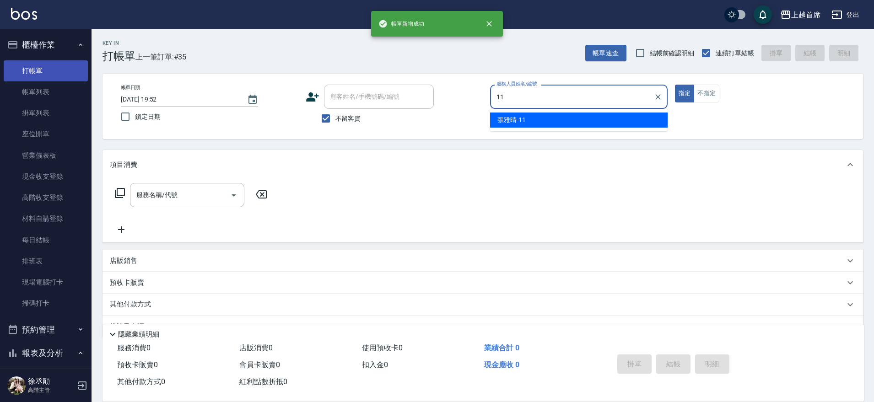
type input "[PERSON_NAME]-11"
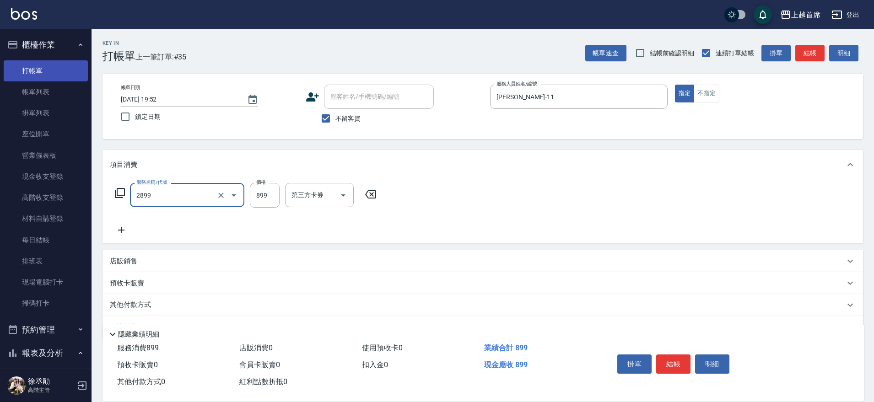
type input "899洗剪去角質套餐(2899)"
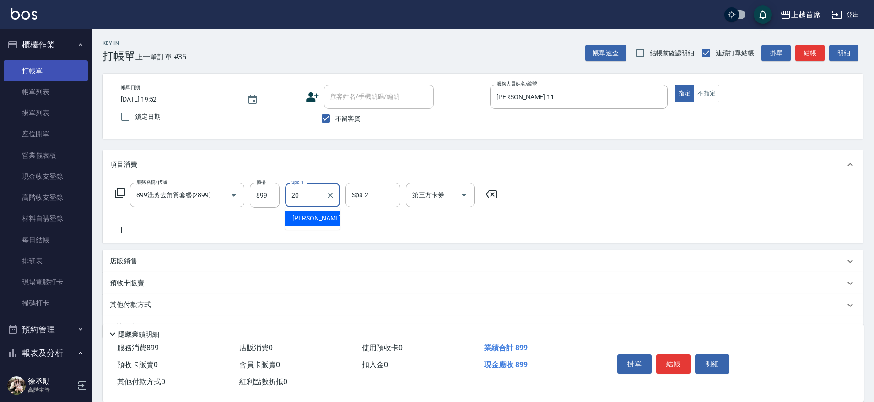
type input "[PERSON_NAME]-20"
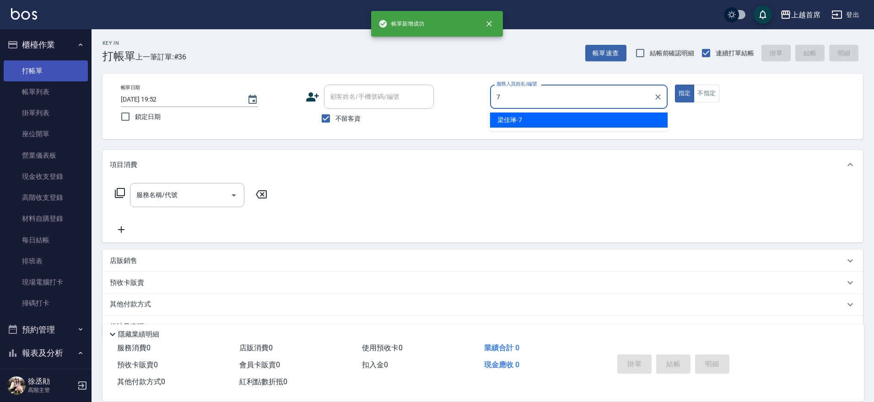
type input "[PERSON_NAME]-7"
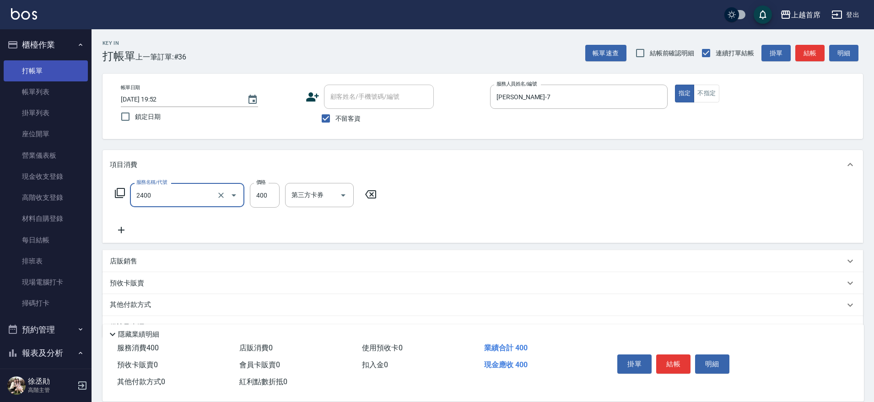
type input "指定一般洗剪400(2400)"
type input "400"
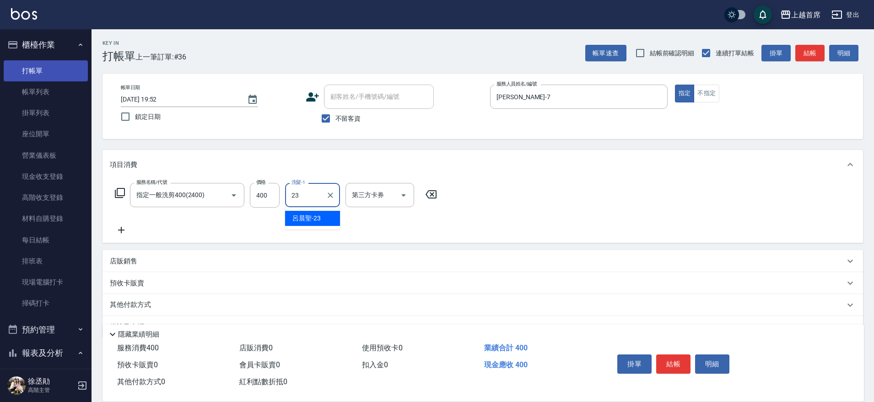
type input "[PERSON_NAME]-23"
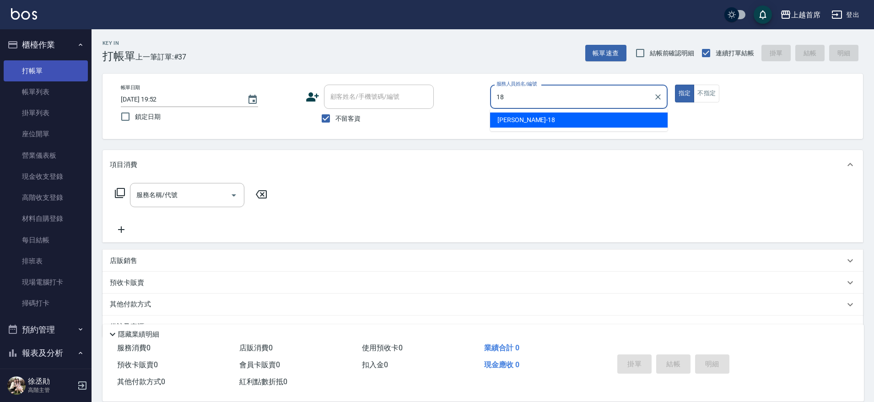
type input "Linda-18"
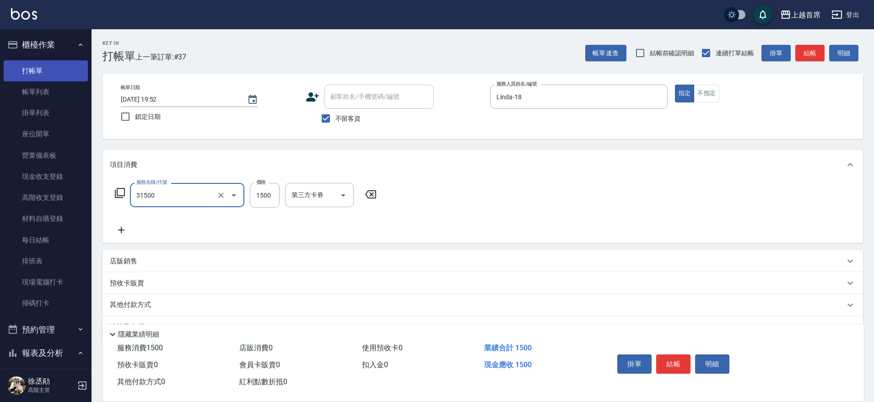
type input "燙髮1500(31500)"
type input "2499"
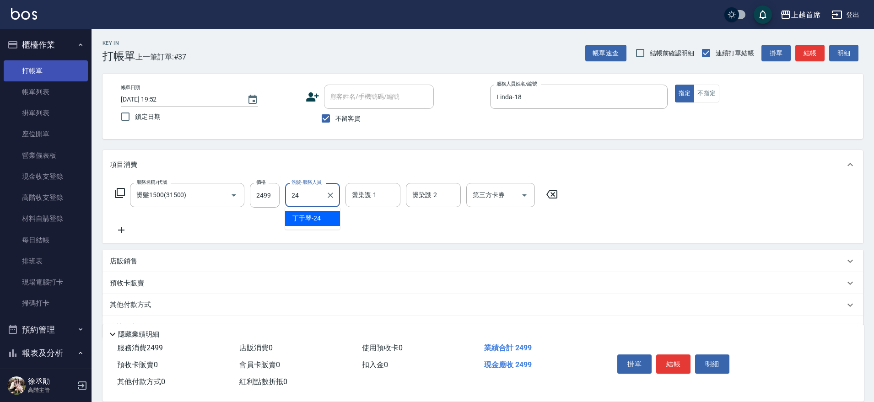
type input "[PERSON_NAME]-24"
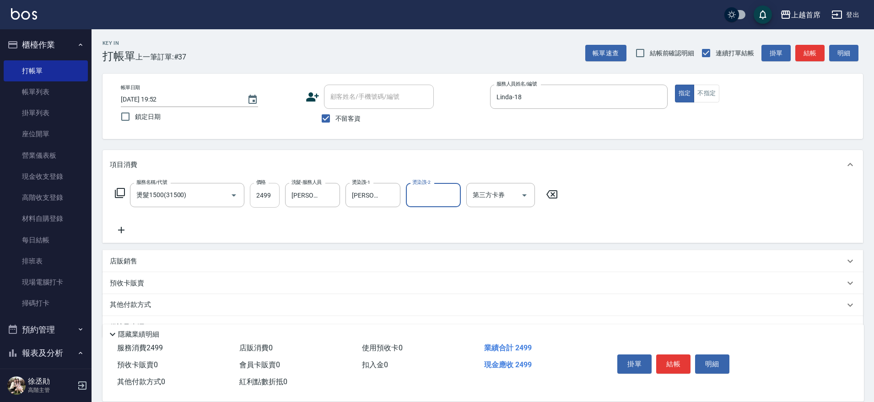
click at [266, 202] on input "2499" at bounding box center [265, 195] width 30 height 25
type input "1499"
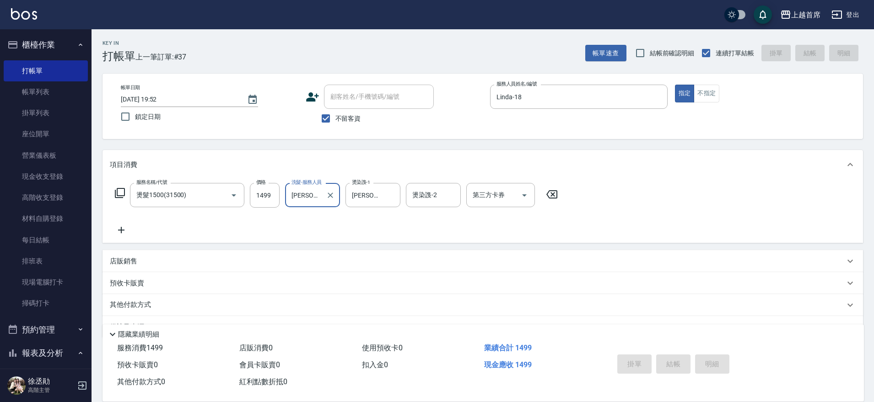
type input "[DATE] 19:53"
